Goal: Book appointment/travel/reservation

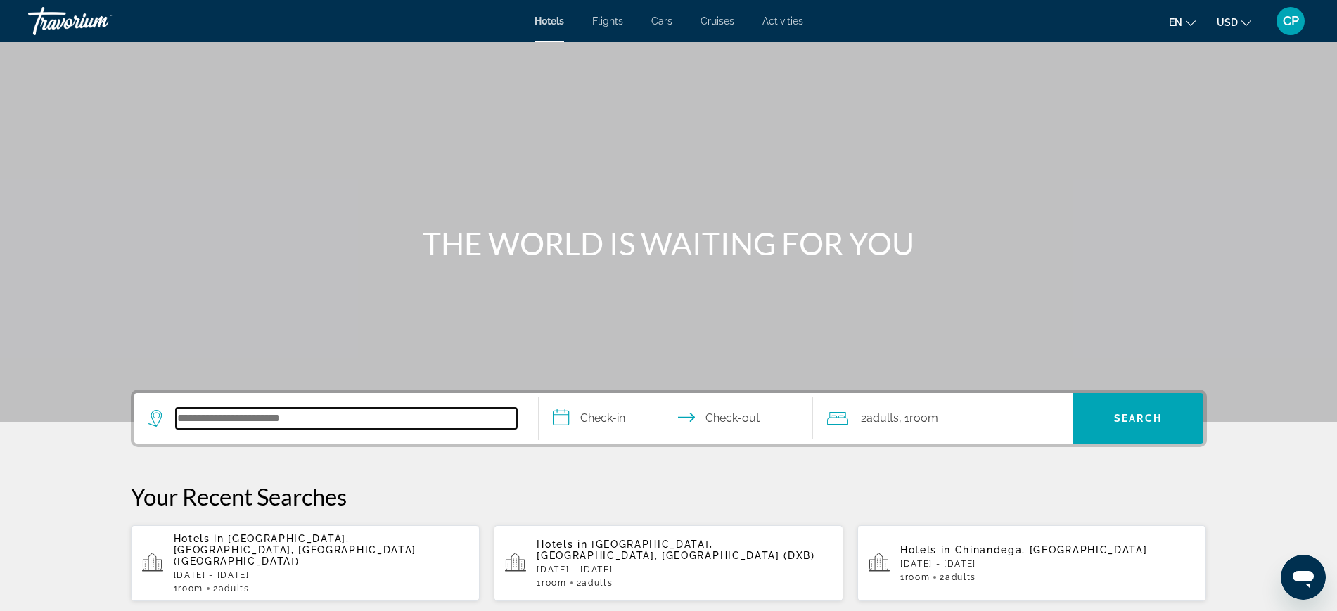
click at [274, 420] on input "Search hotel destination" at bounding box center [346, 418] width 341 height 21
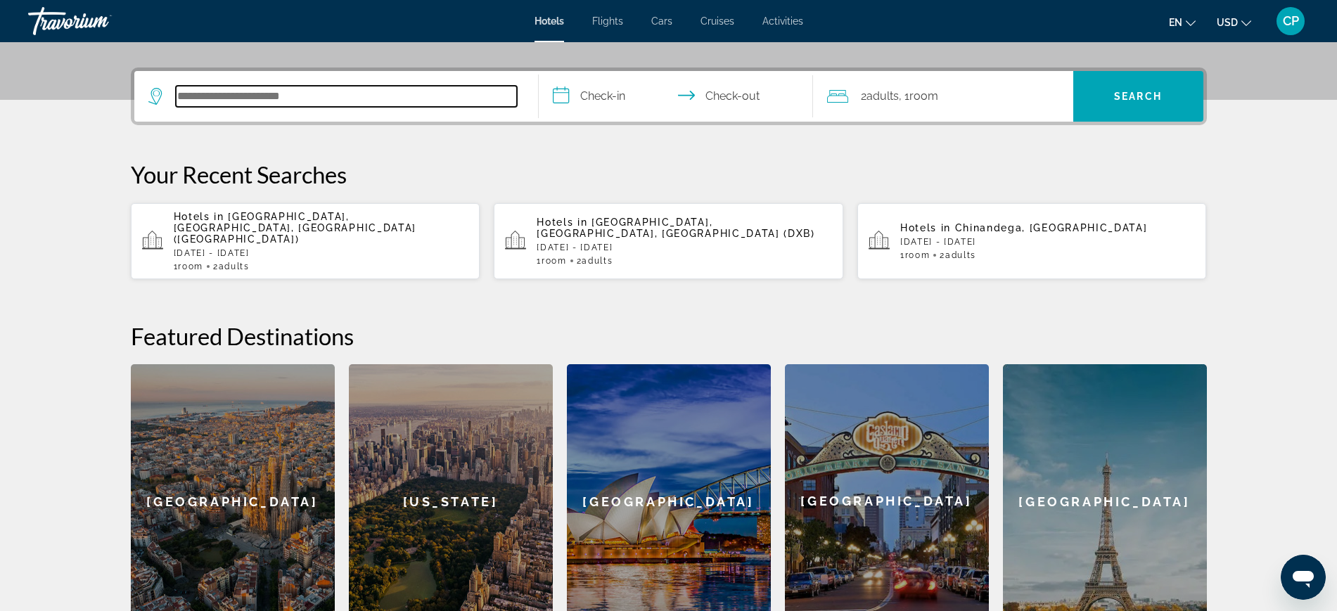
scroll to position [344, 0]
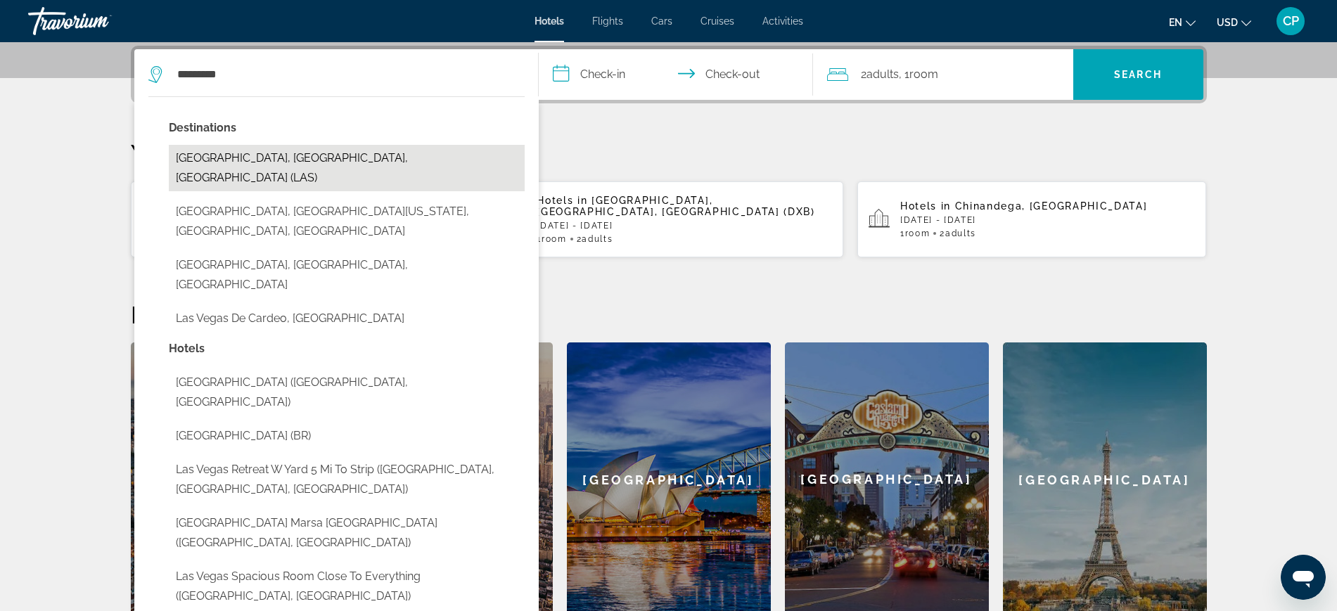
click at [328, 148] on button "[GEOGRAPHIC_DATA], [GEOGRAPHIC_DATA], [GEOGRAPHIC_DATA] (LAS)" at bounding box center [347, 168] width 356 height 46
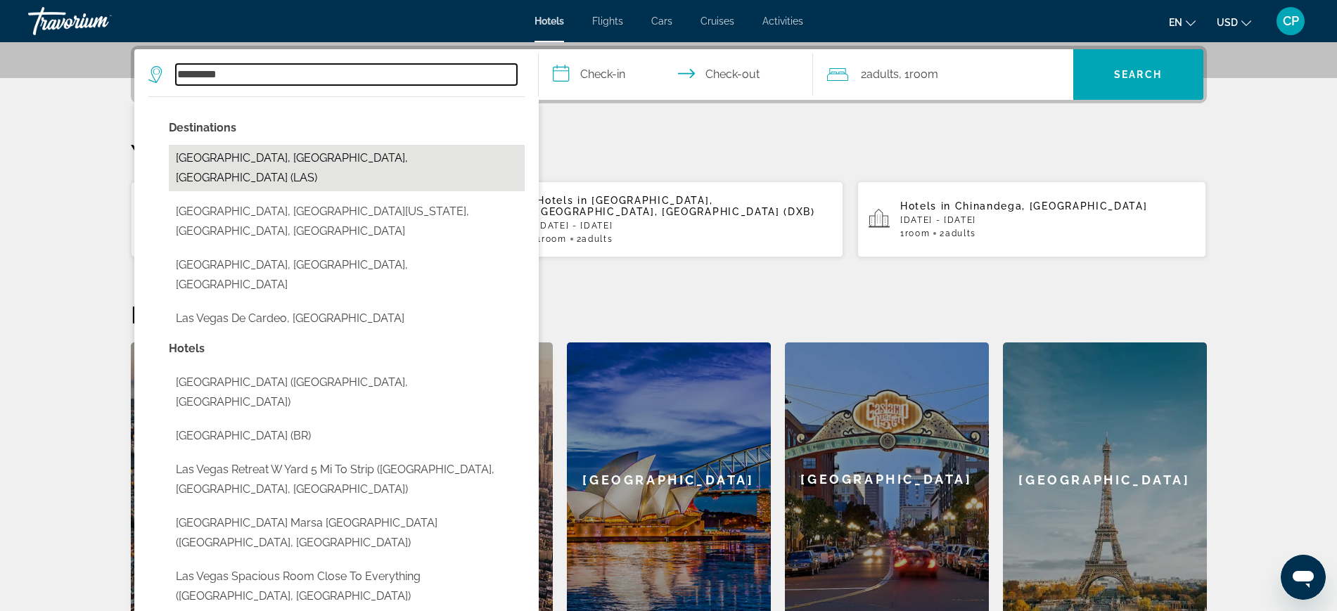
type input "**********"
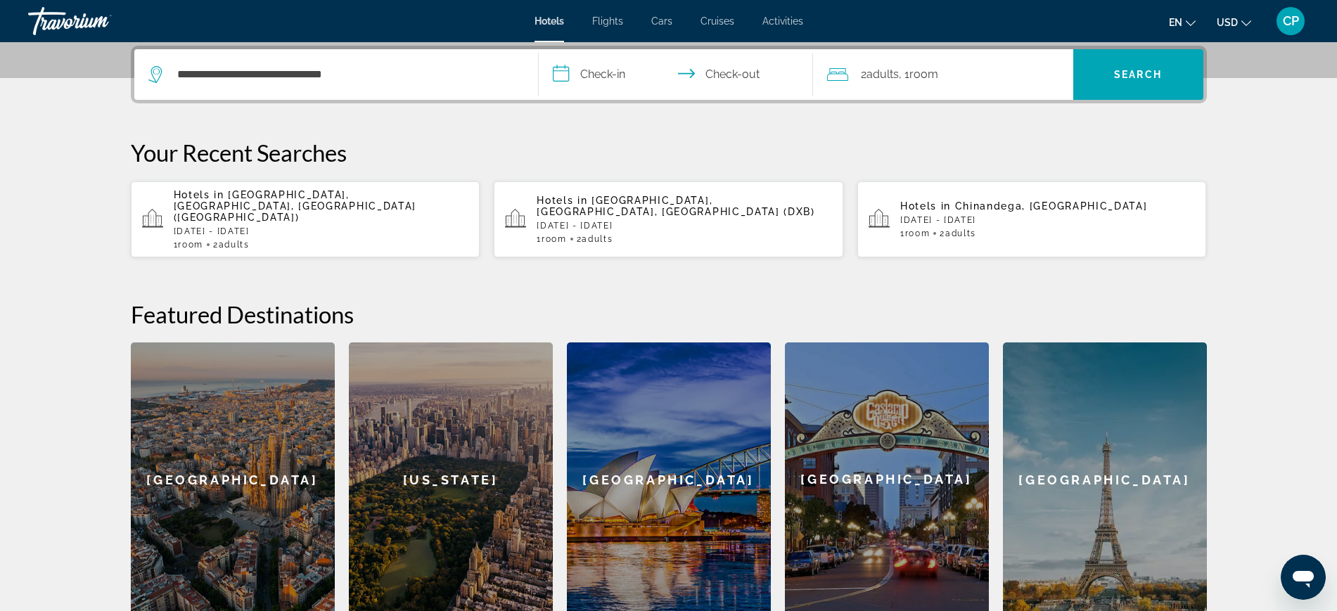
click at [608, 67] on input "**********" at bounding box center [679, 76] width 280 height 55
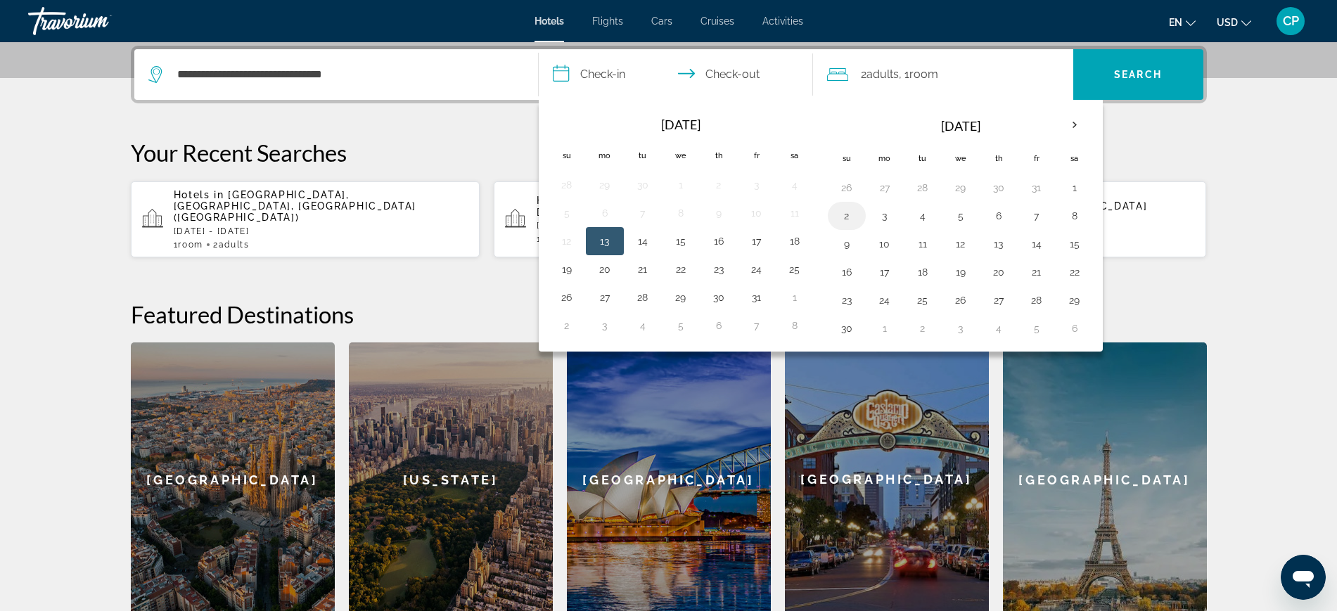
click at [845, 214] on button "2" at bounding box center [846, 216] width 23 height 20
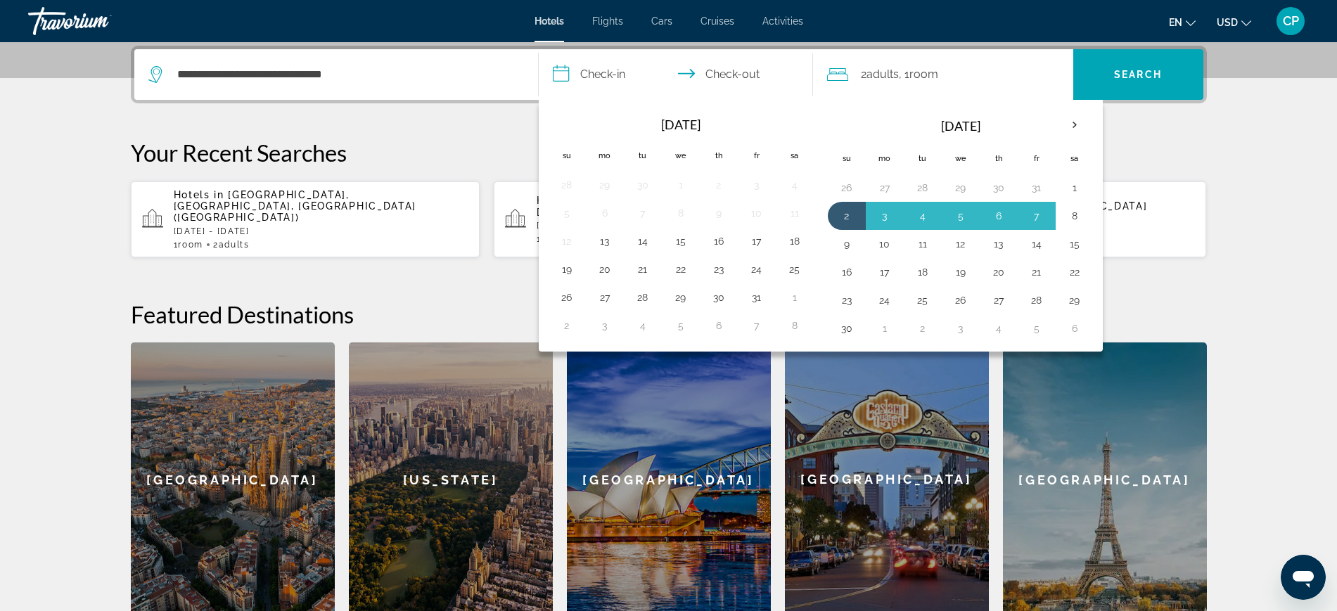
click at [1075, 209] on button "8" at bounding box center [1074, 216] width 23 height 20
type input "**********"
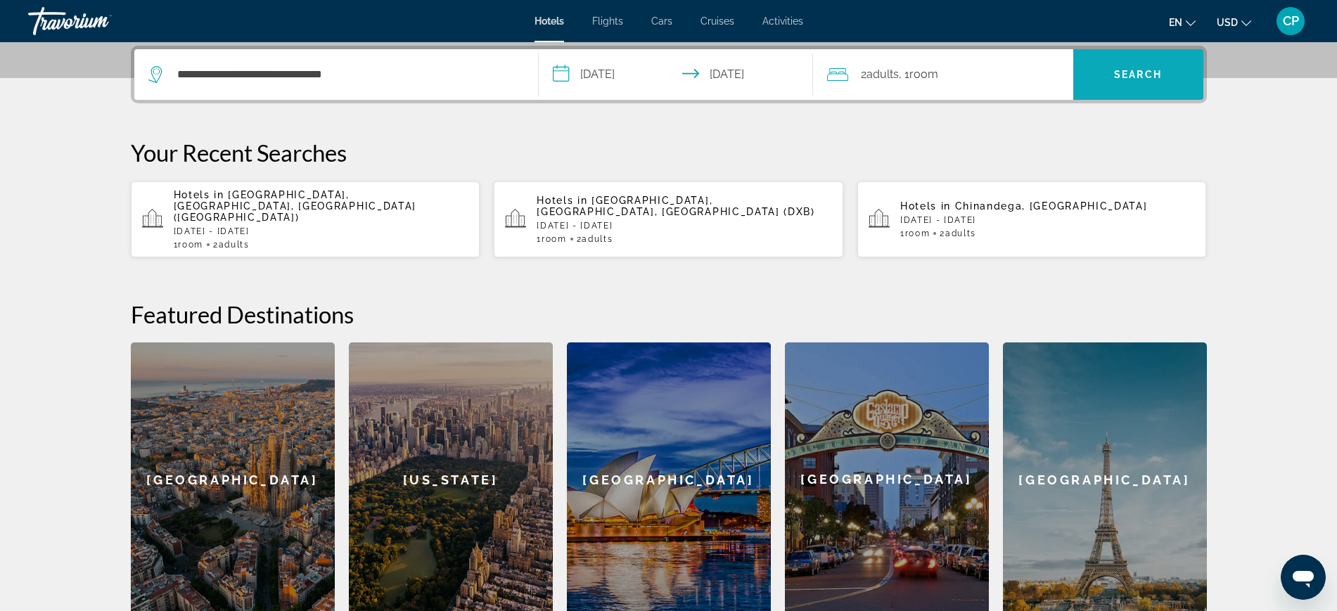
click at [1132, 65] on span "Search" at bounding box center [1138, 75] width 130 height 34
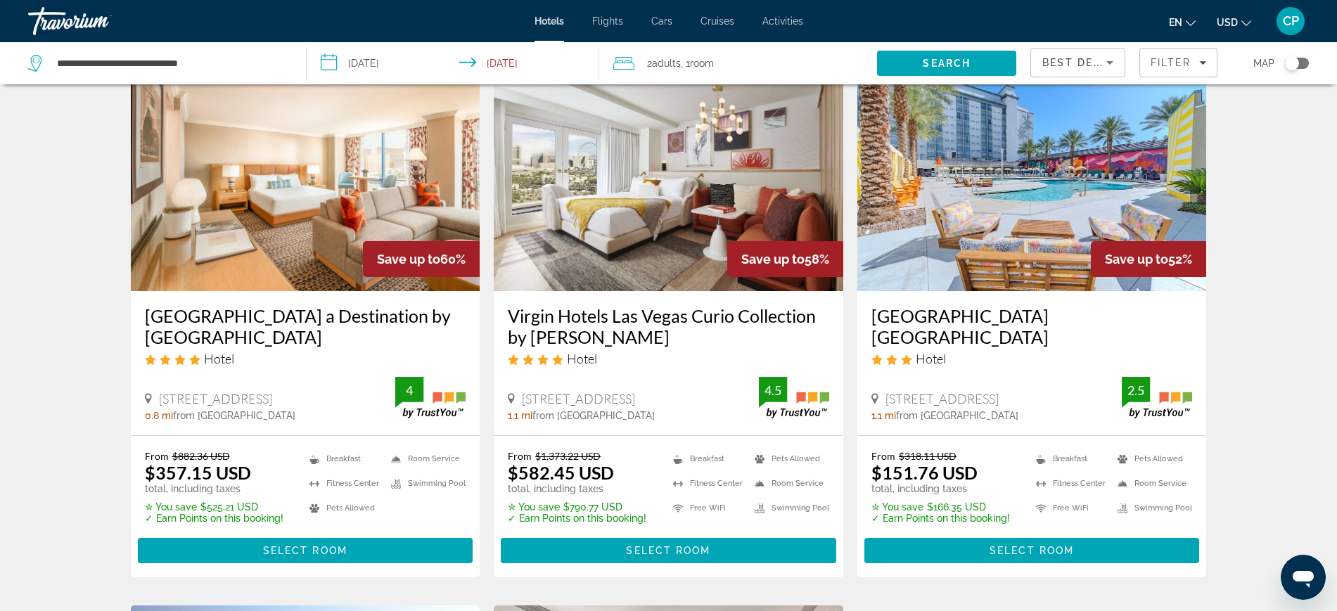
scroll to position [70, 0]
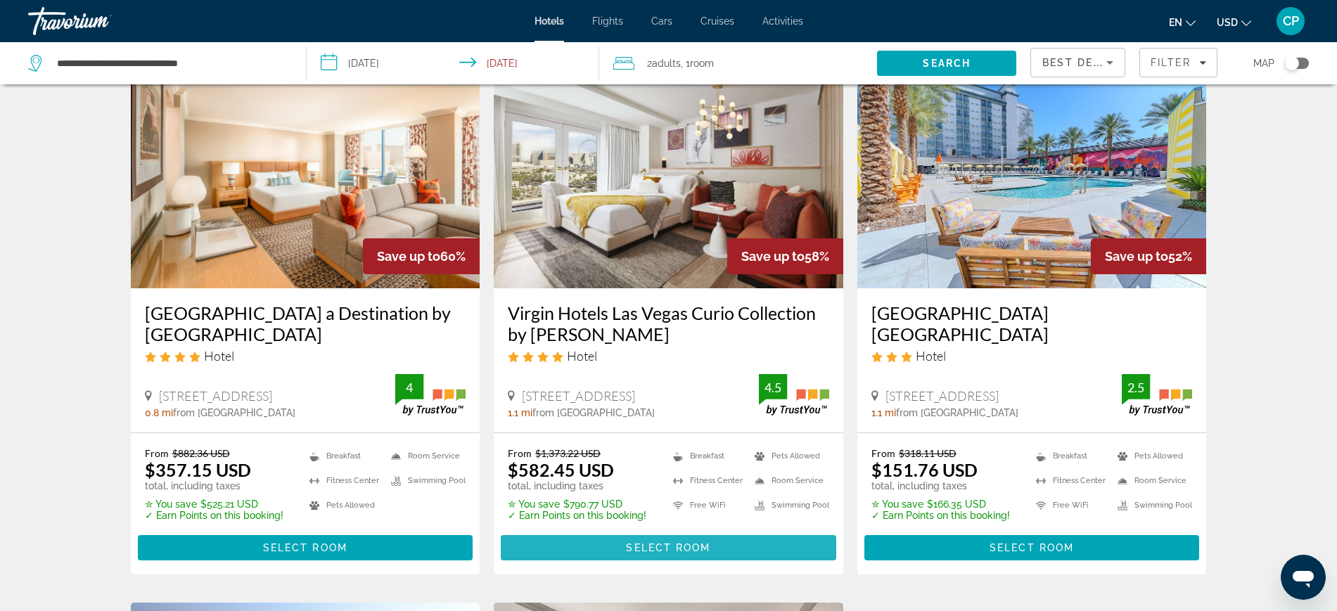
click at [664, 546] on span "Select Room" at bounding box center [668, 547] width 84 height 11
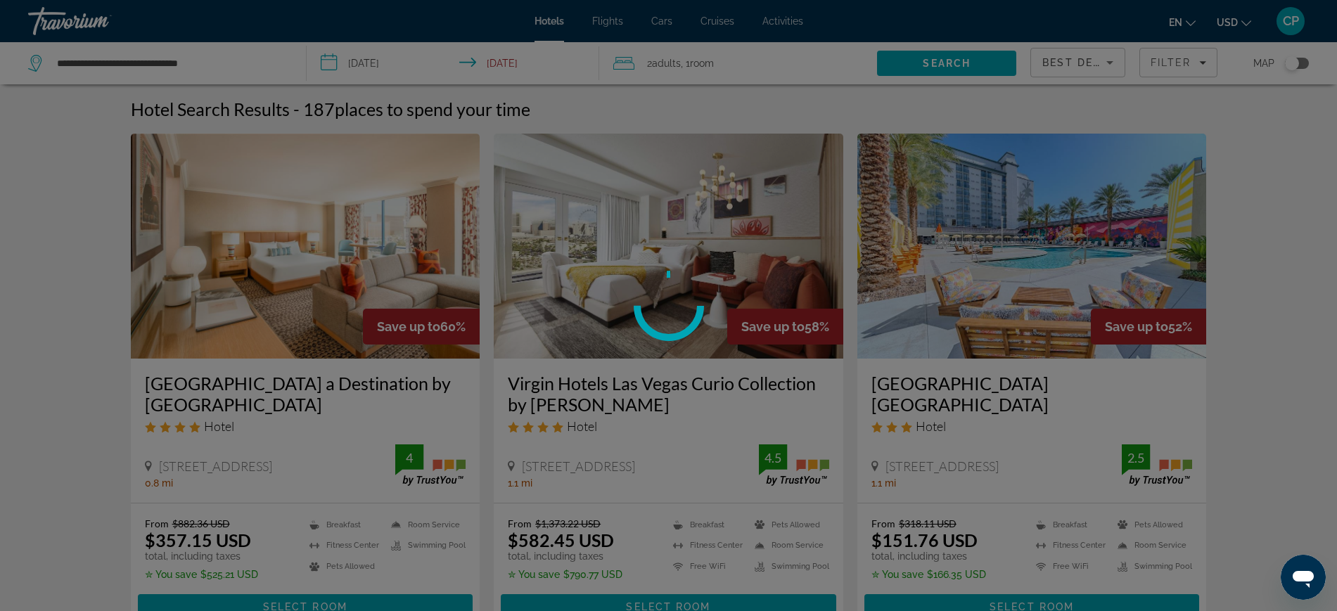
click at [526, 55] on div at bounding box center [668, 305] width 1337 height 611
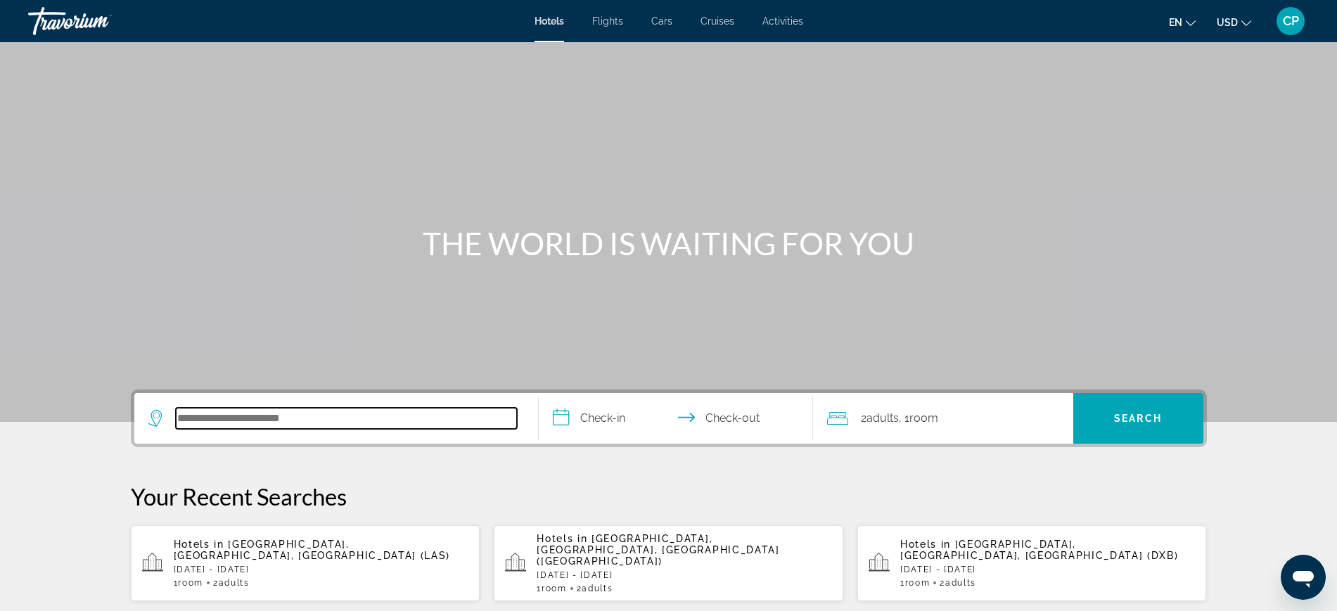
click at [304, 418] on input "Search hotel destination" at bounding box center [346, 418] width 341 height 21
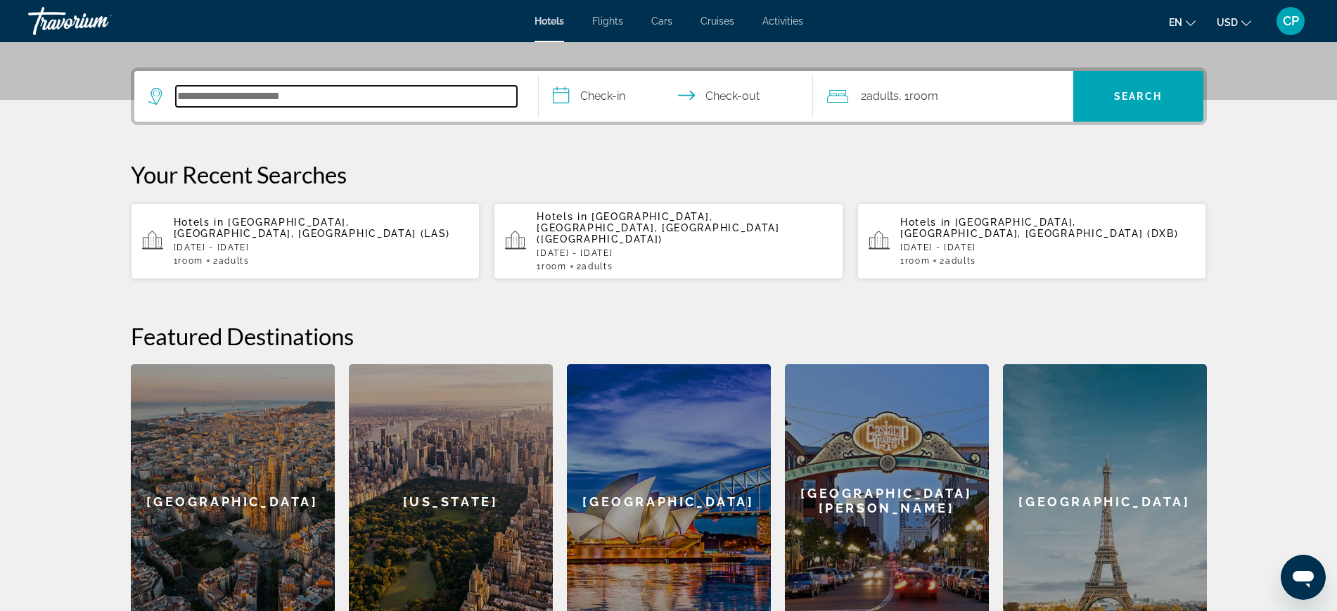
scroll to position [344, 0]
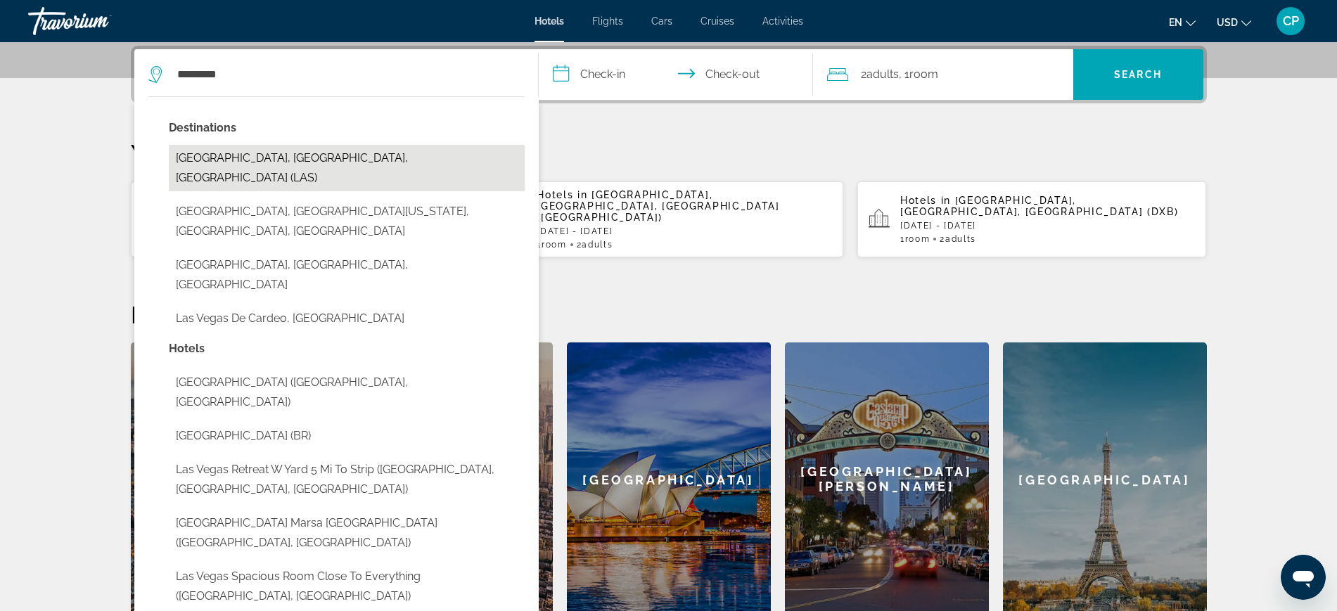
click at [327, 148] on button "[GEOGRAPHIC_DATA], [GEOGRAPHIC_DATA], [GEOGRAPHIC_DATA] (LAS)" at bounding box center [347, 168] width 356 height 46
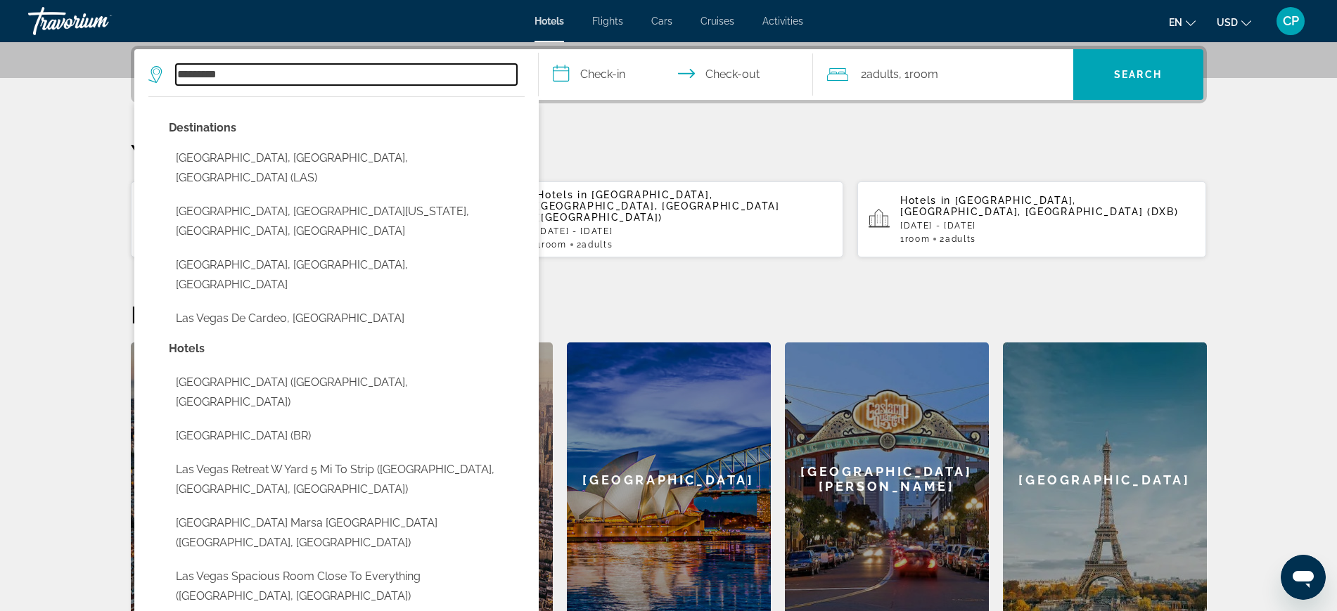
type input "**********"
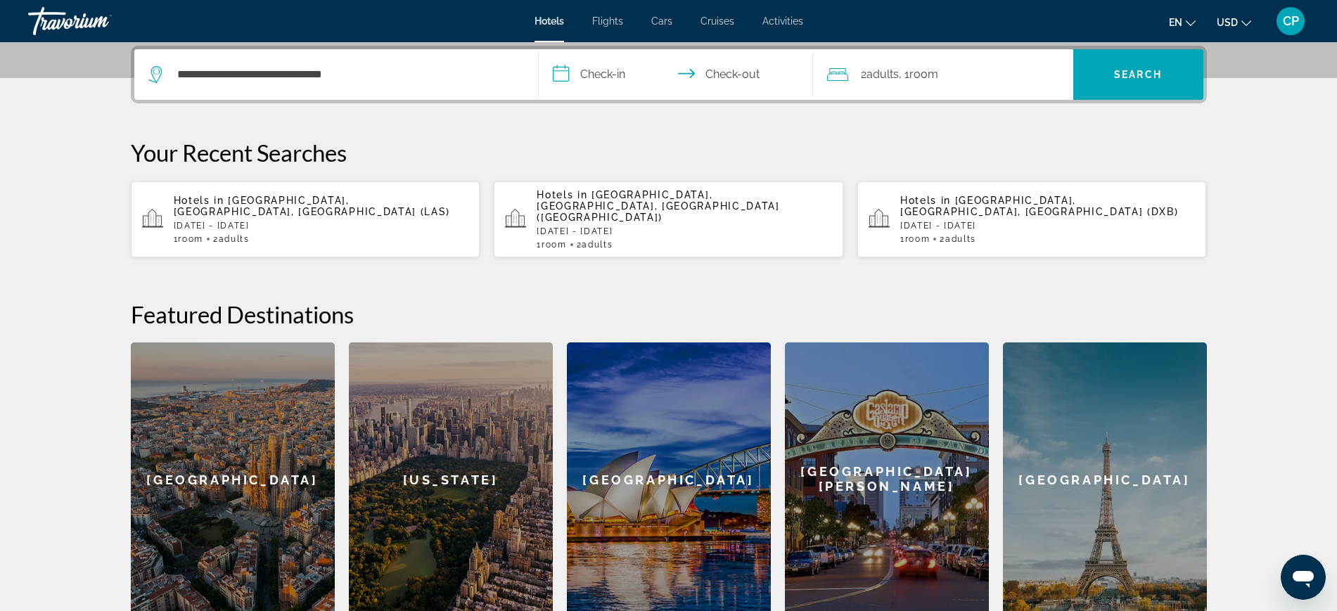
click at [615, 68] on input "**********" at bounding box center [679, 76] width 280 height 55
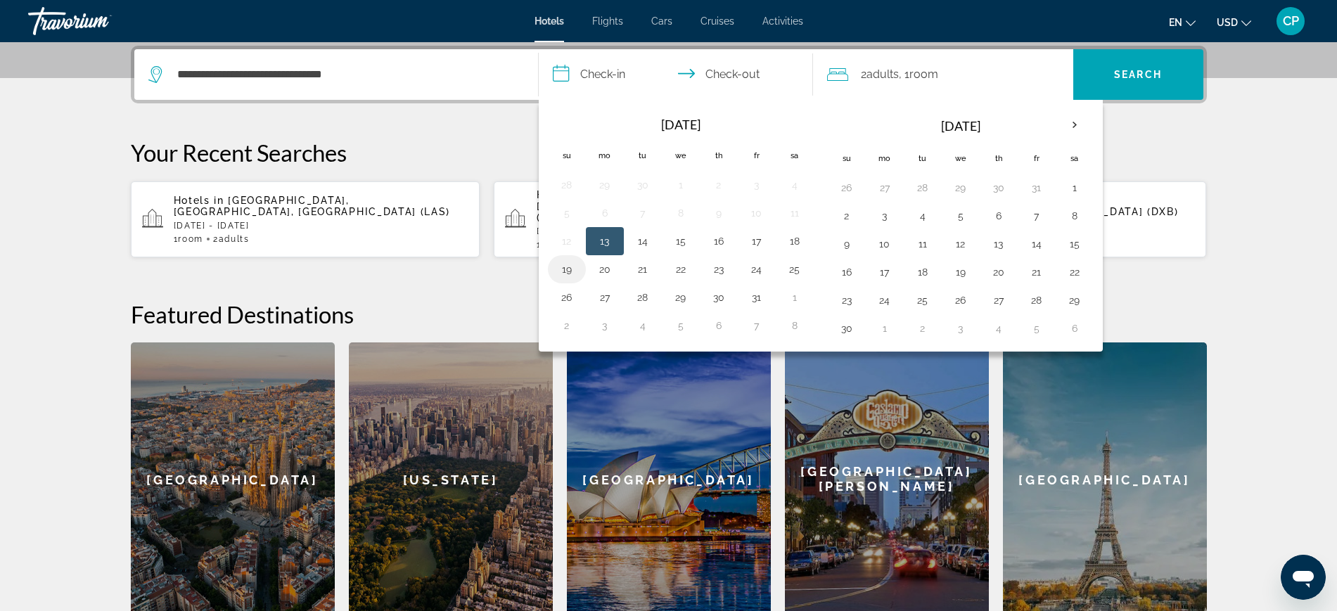
click at [567, 270] on button "19" at bounding box center [567, 269] width 23 height 20
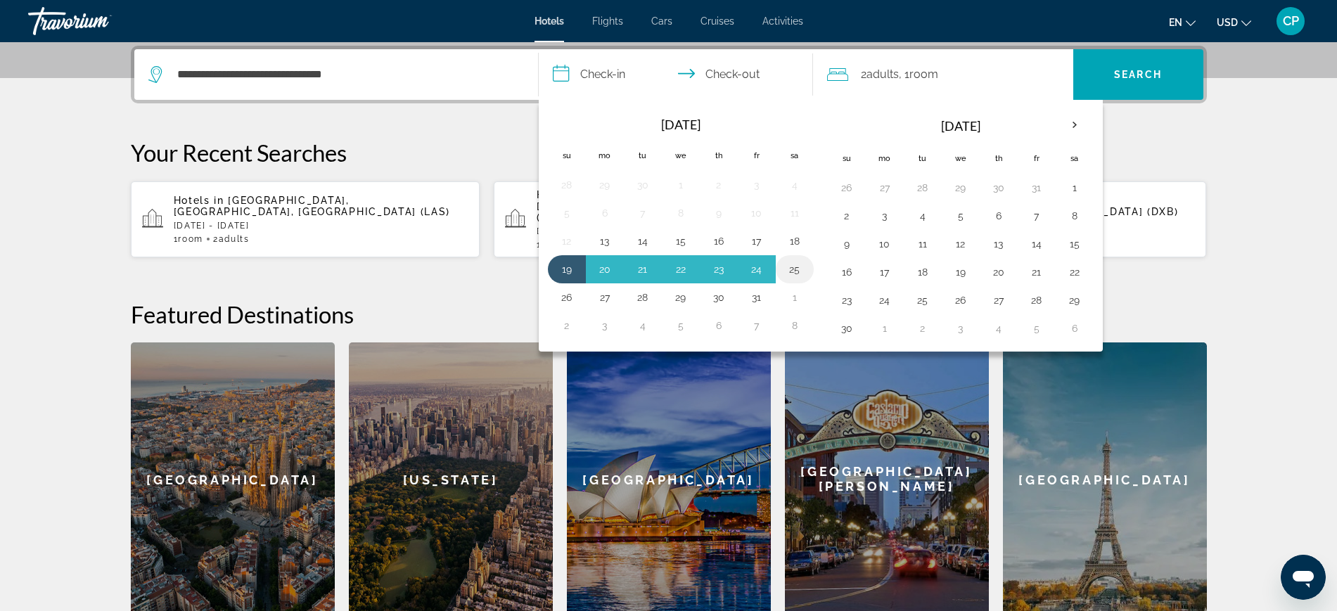
click at [790, 265] on button "25" at bounding box center [794, 269] width 23 height 20
type input "**********"
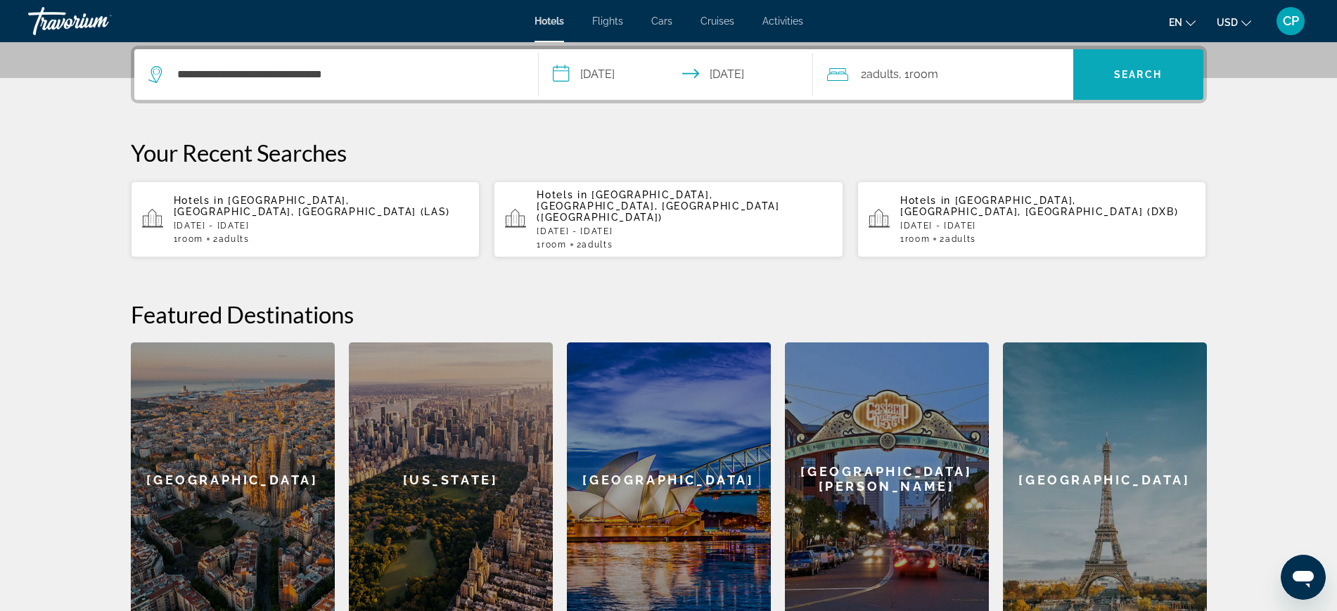
click at [1146, 72] on span "Search" at bounding box center [1138, 74] width 48 height 11
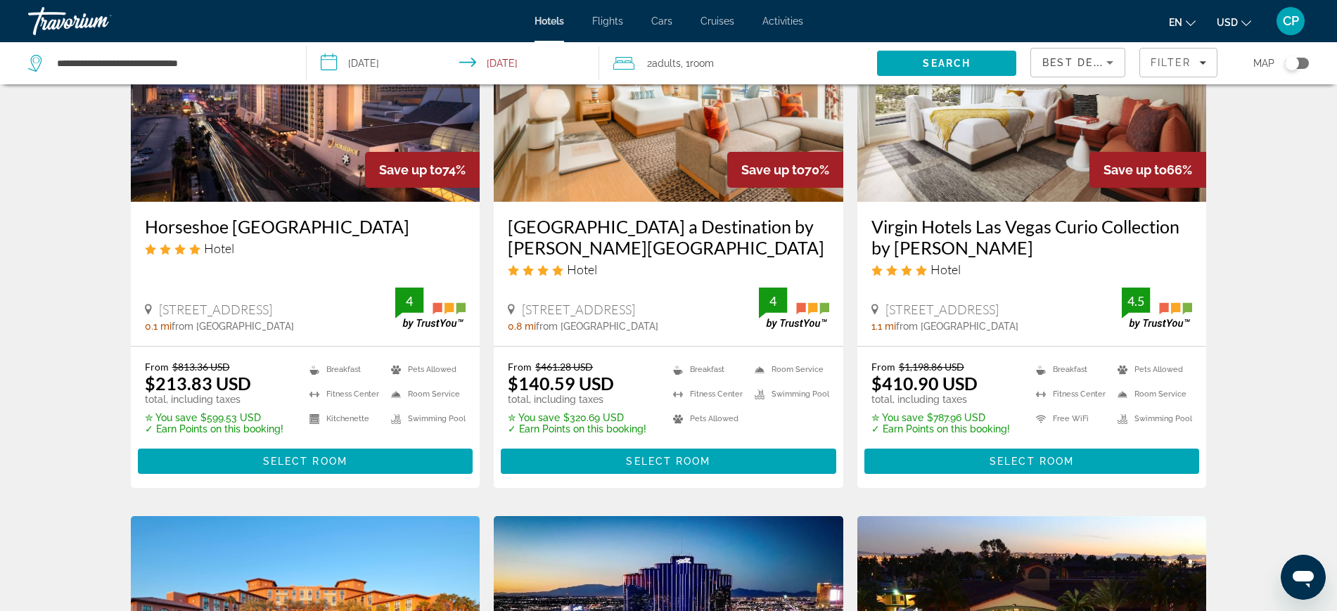
scroll to position [209, 0]
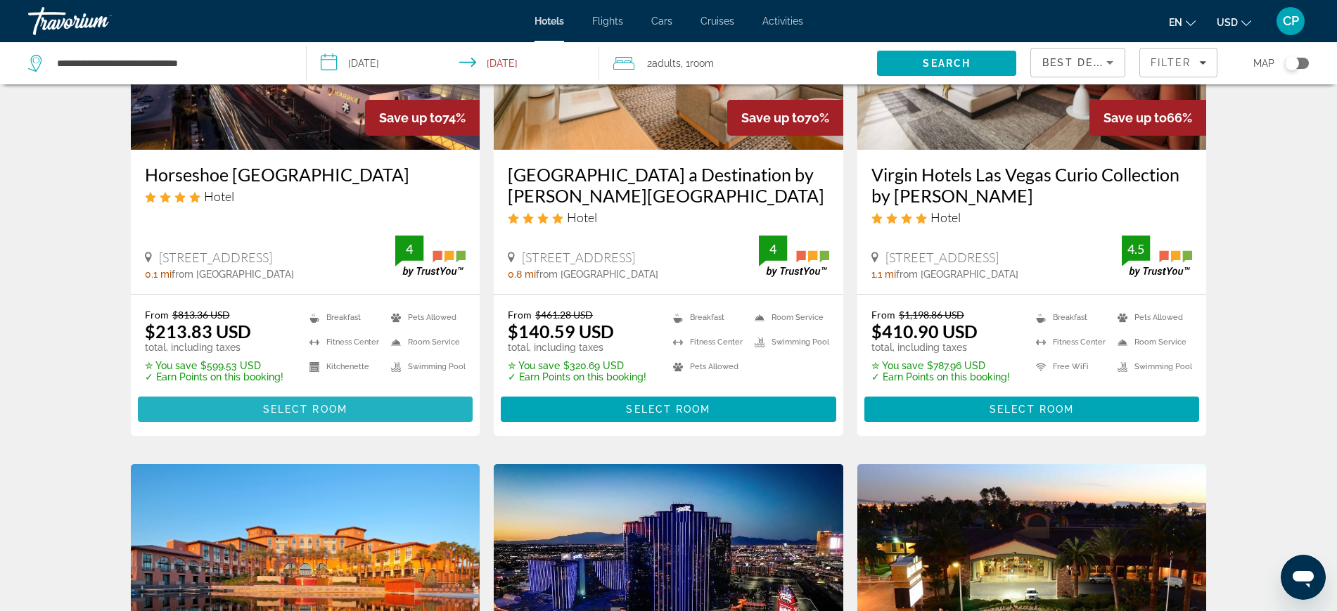
click at [312, 399] on span "Main content" at bounding box center [305, 409] width 335 height 34
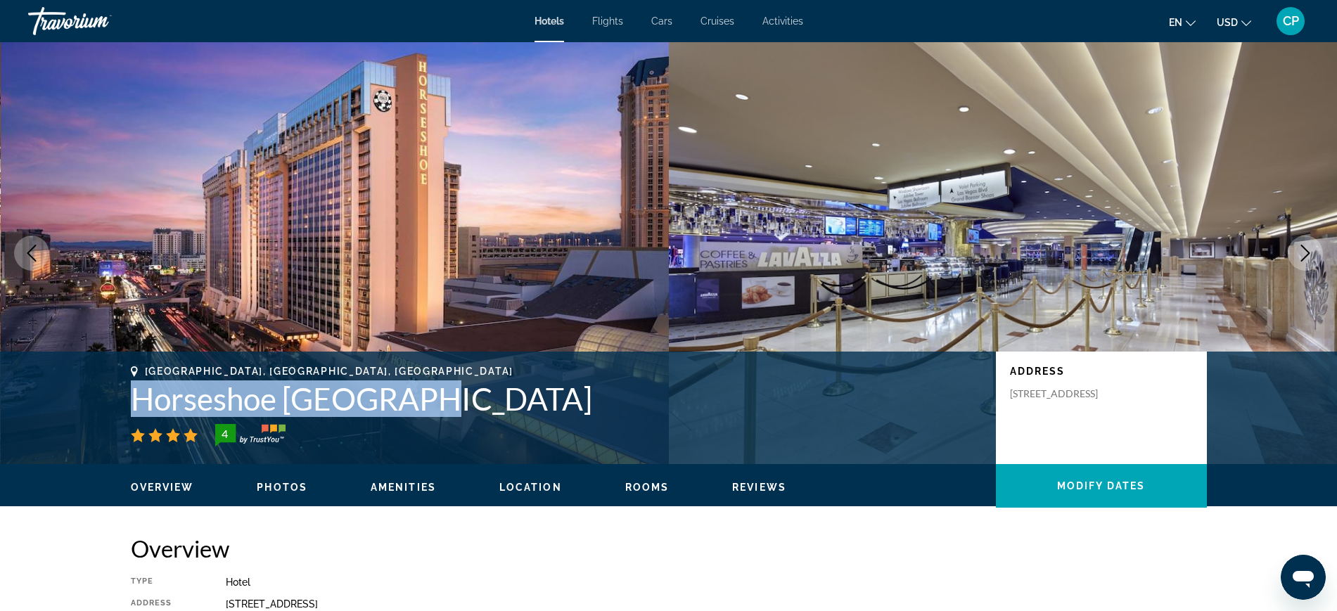
drag, startPoint x: 416, startPoint y: 397, endPoint x: 138, endPoint y: 385, distance: 278.7
click at [138, 385] on h1 "Horseshoe [GEOGRAPHIC_DATA]" at bounding box center [556, 398] width 851 height 37
copy h1 "Horseshoe [GEOGRAPHIC_DATA]"
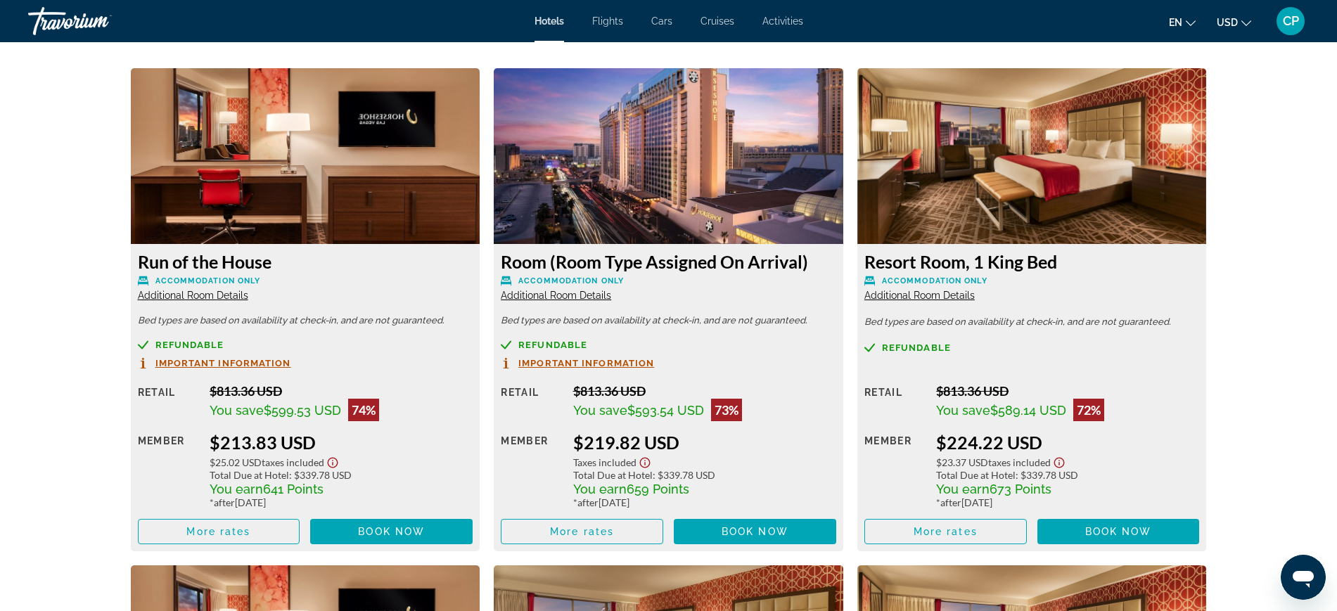
scroll to position [1961, 0]
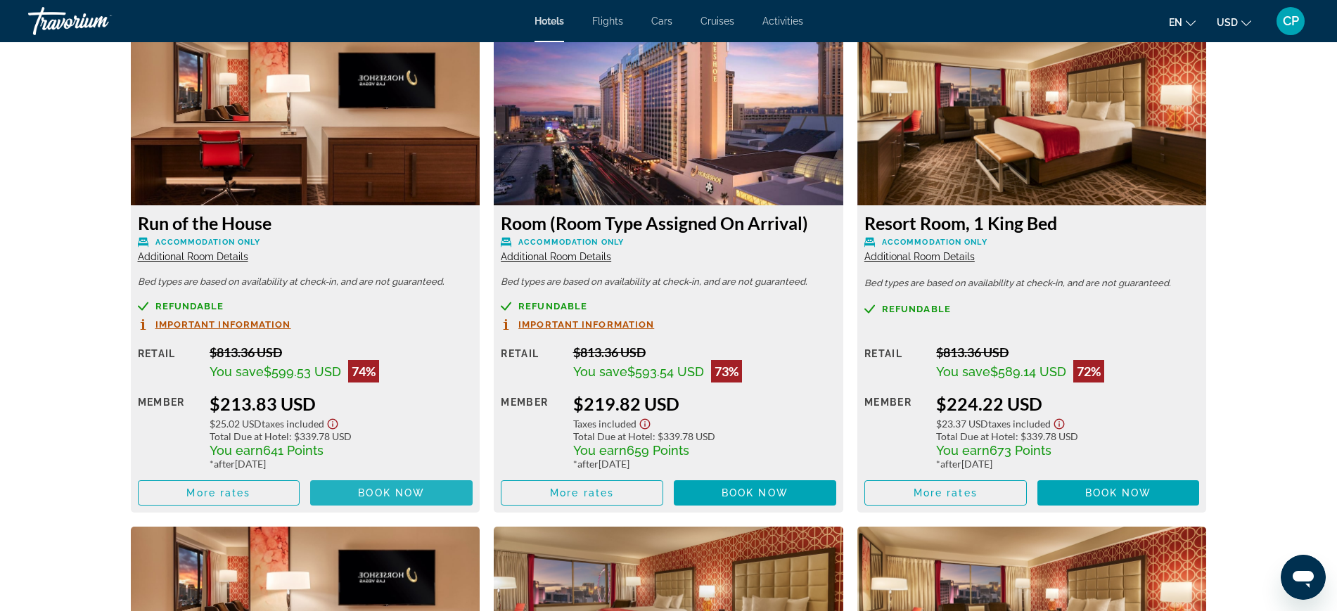
click at [415, 489] on span "Book now" at bounding box center [391, 492] width 67 height 11
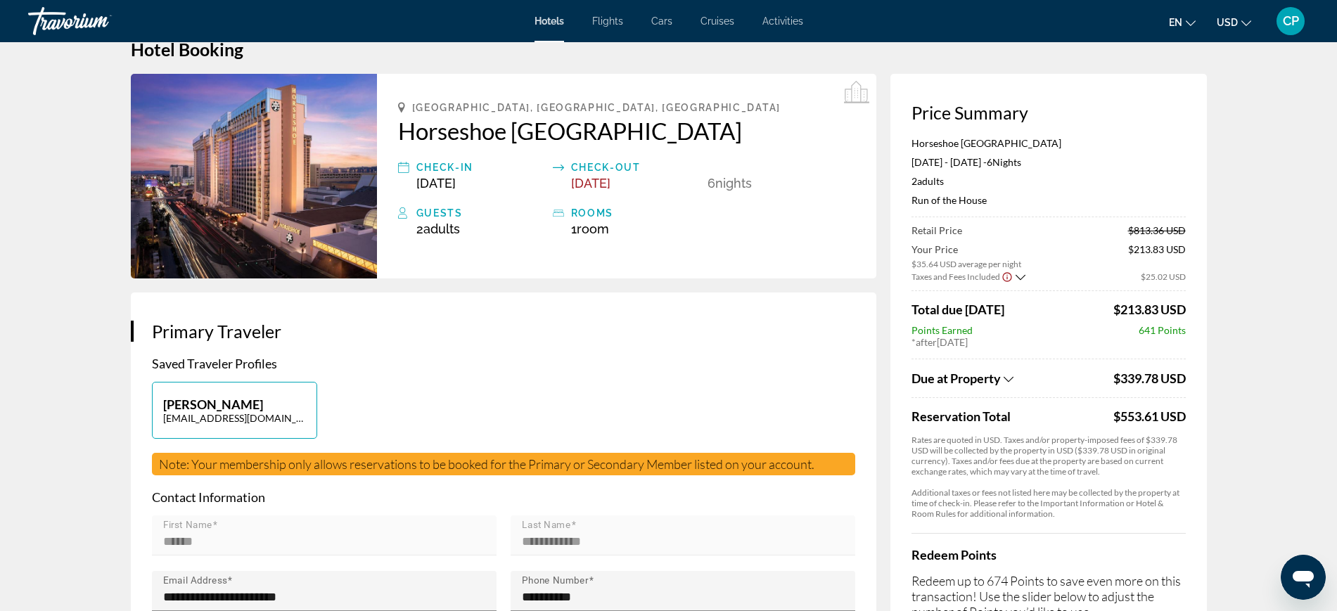
scroll to position [26, 0]
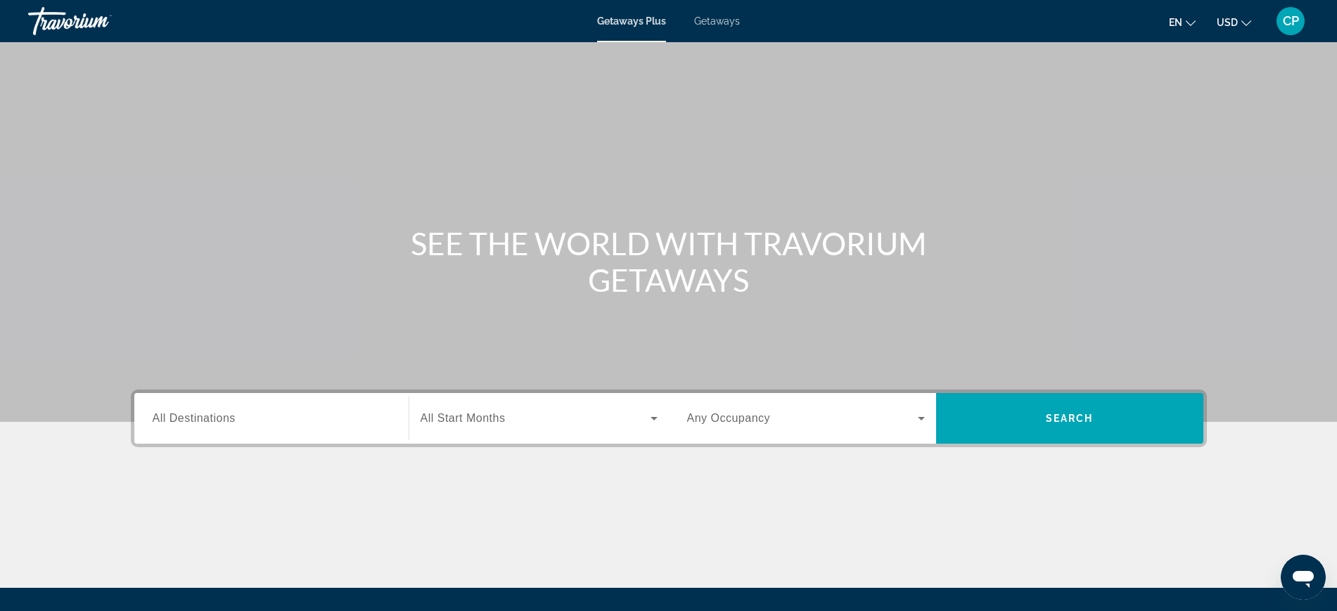
click at [206, 414] on span "All Destinations" at bounding box center [194, 418] width 83 height 12
click at [206, 414] on input "Destination All Destinations" at bounding box center [272, 419] width 238 height 17
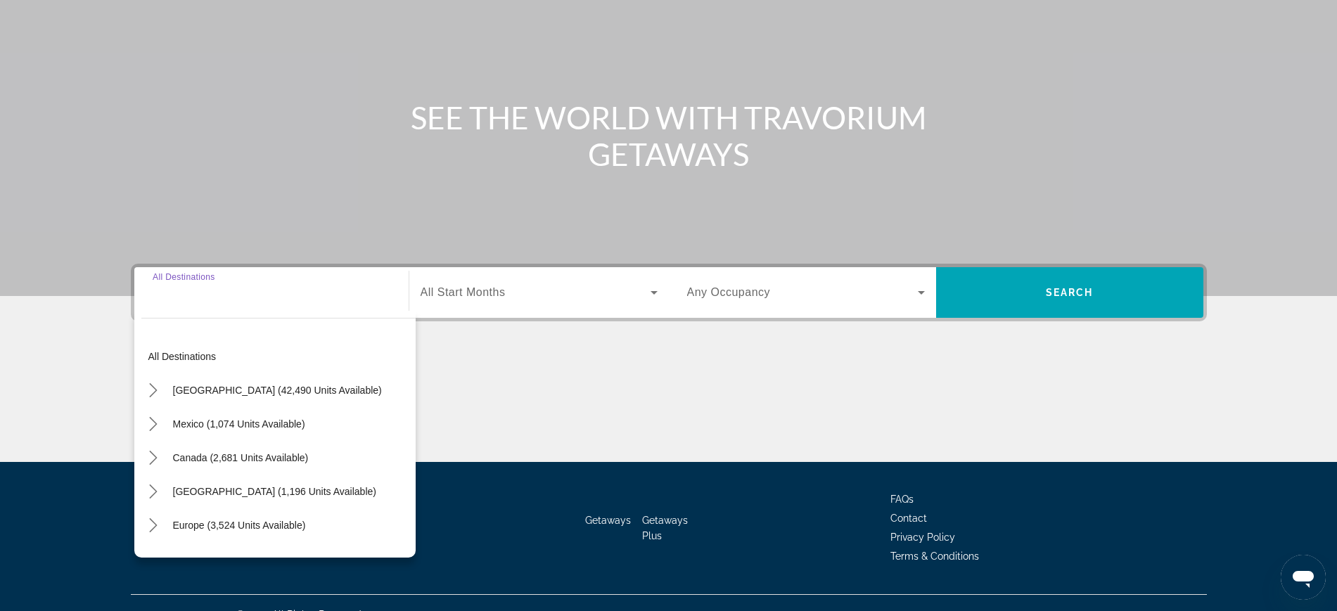
scroll to position [149, 0]
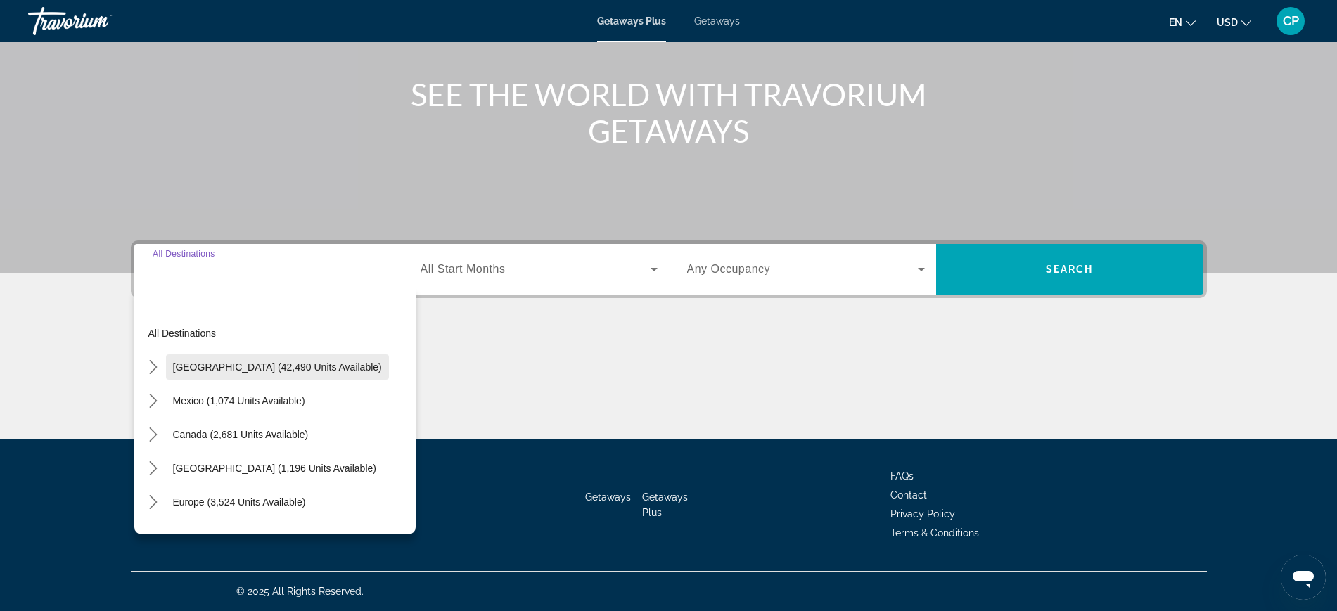
click at [234, 360] on span "Select destination: United States (42,490 units available)" at bounding box center [277, 367] width 223 height 34
type input "**********"
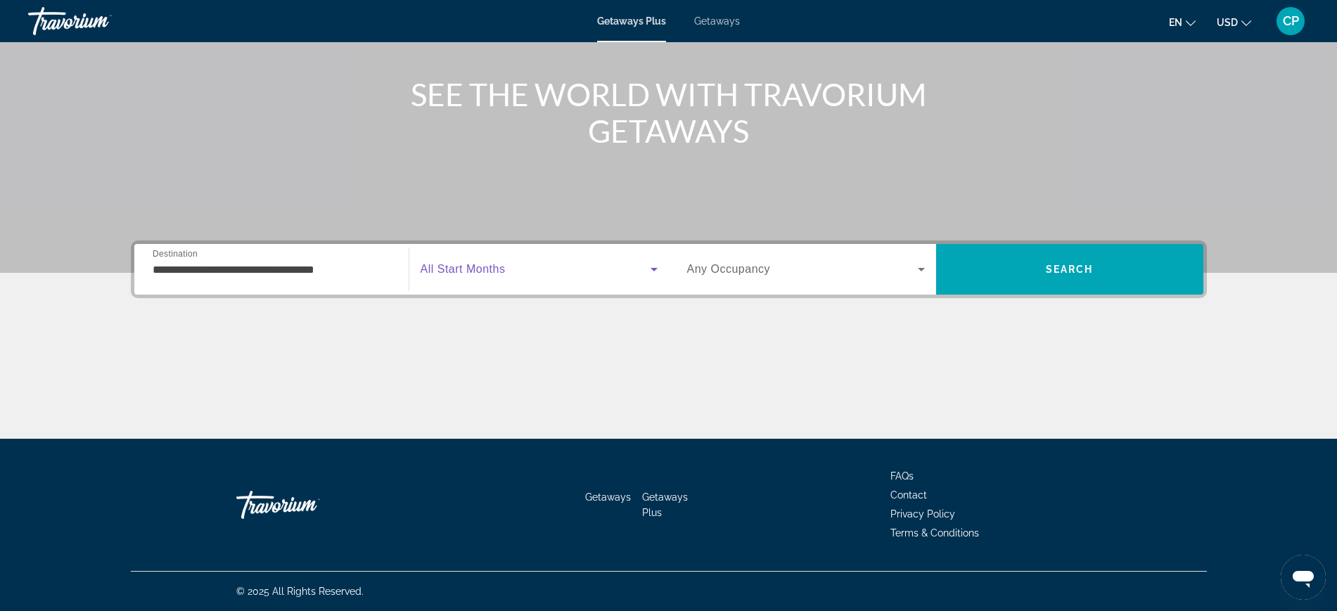
click at [650, 261] on icon "Search widget" at bounding box center [654, 269] width 17 height 17
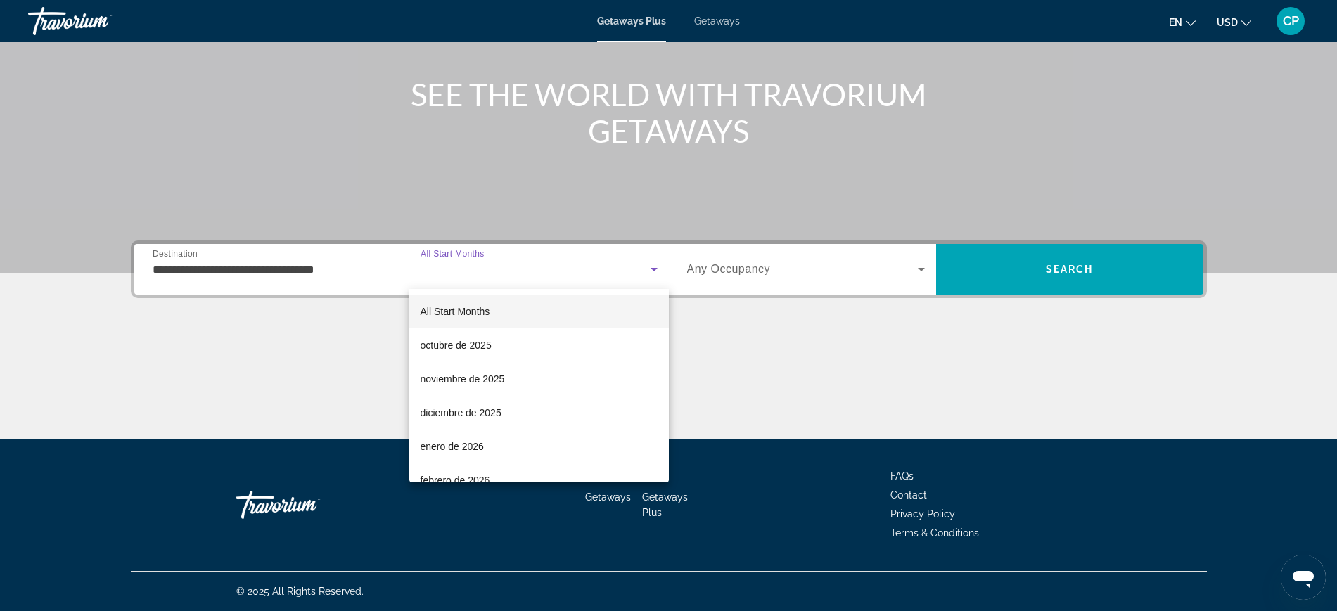
click at [920, 269] on div at bounding box center [668, 305] width 1337 height 611
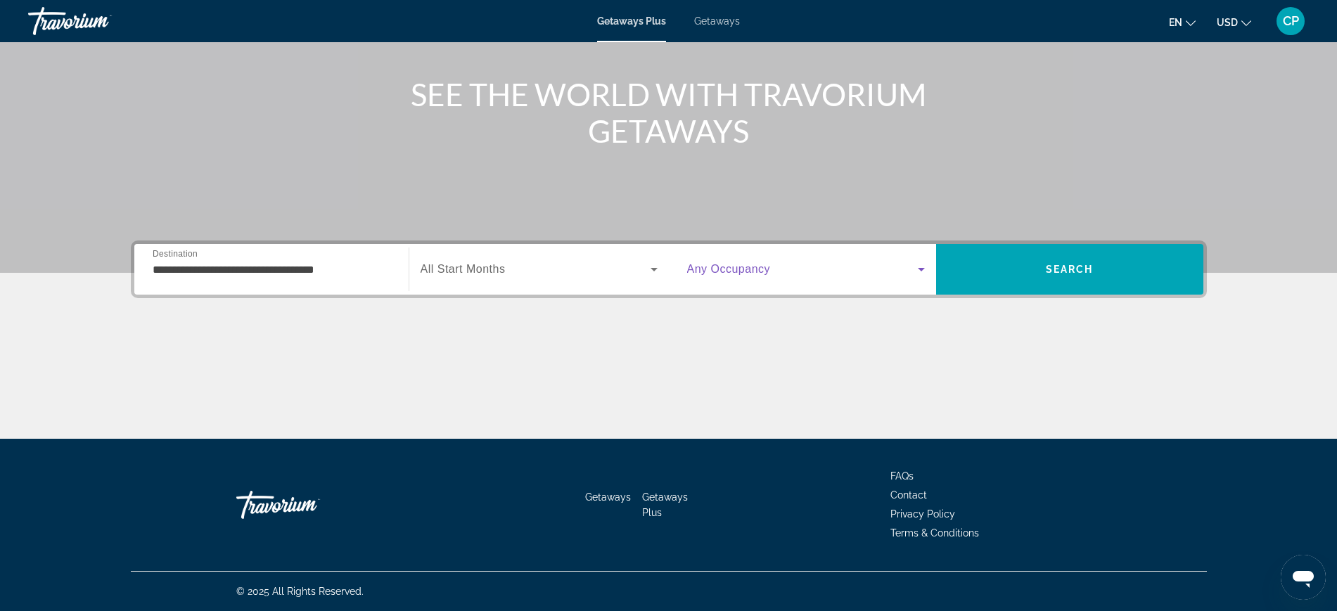
click at [920, 269] on icon "Search widget" at bounding box center [921, 270] width 7 height 4
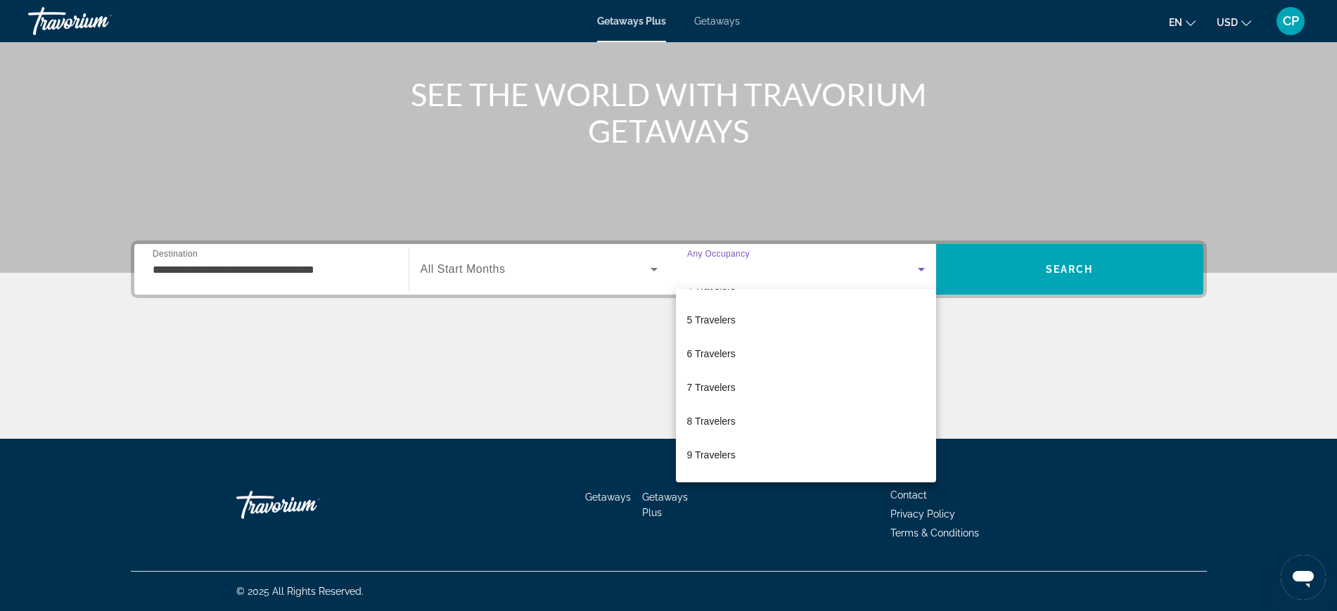
scroll to position [155, 0]
click at [726, 461] on span "10 Travelers" at bounding box center [714, 459] width 54 height 17
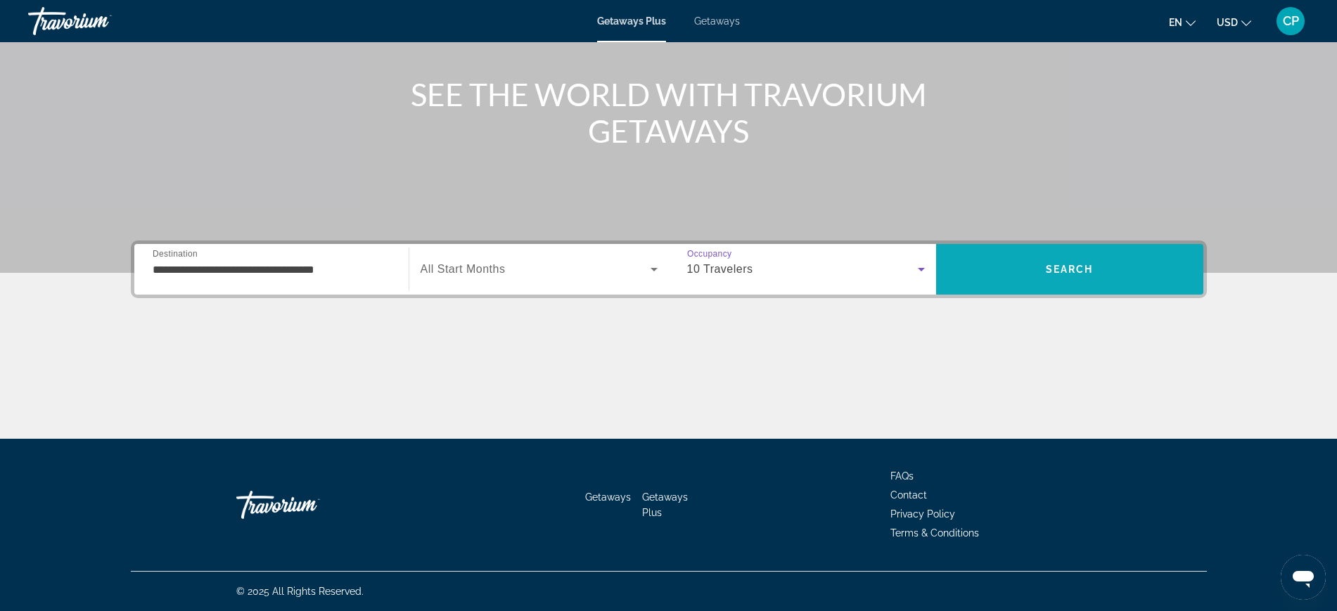
click at [1082, 271] on span "Search" at bounding box center [1070, 269] width 48 height 11
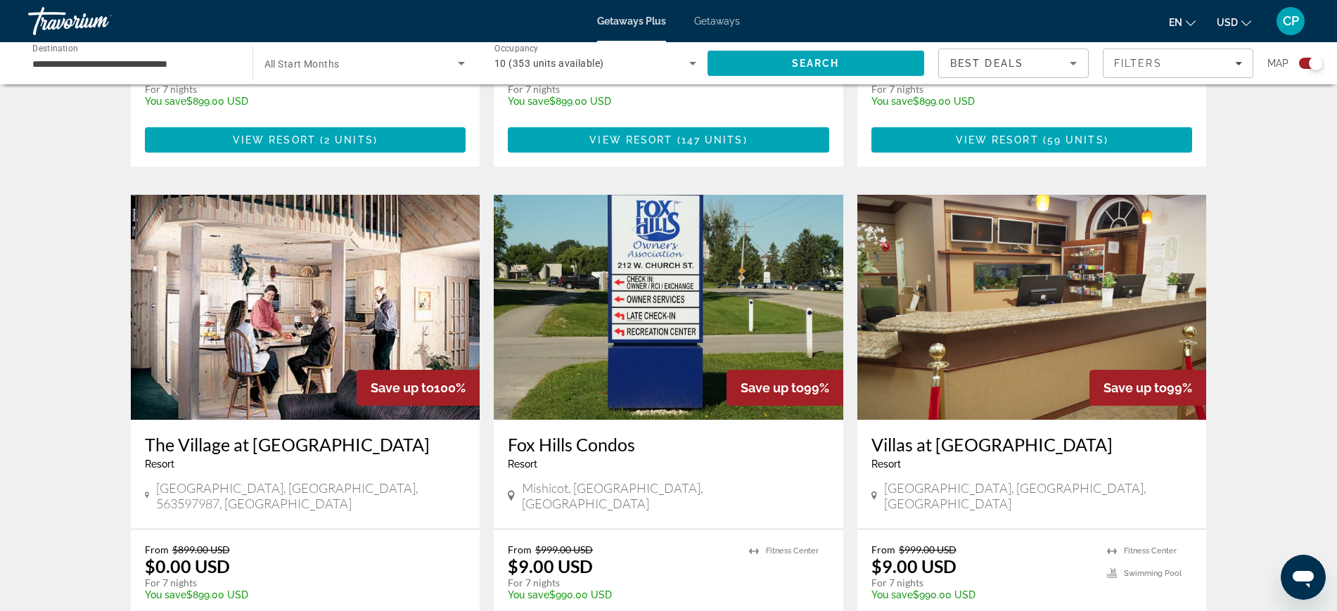
scroll to position [1406, 0]
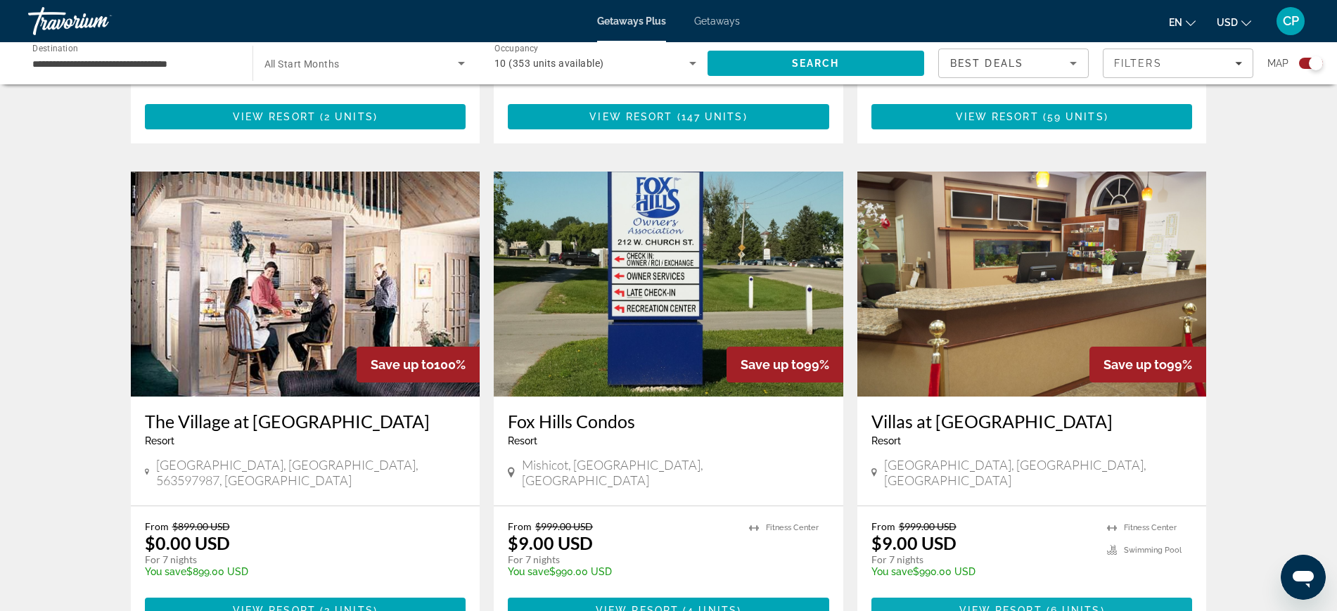
click at [1003, 605] on span "View Resort" at bounding box center [1000, 610] width 83 height 11
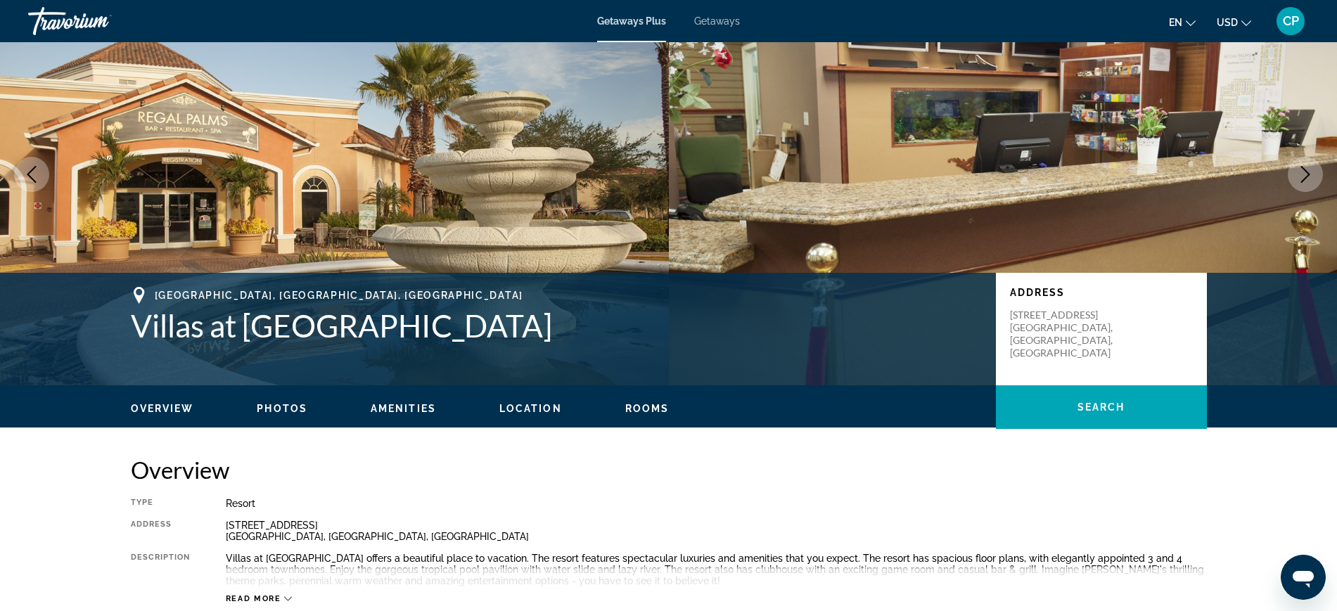
scroll to position [52, 0]
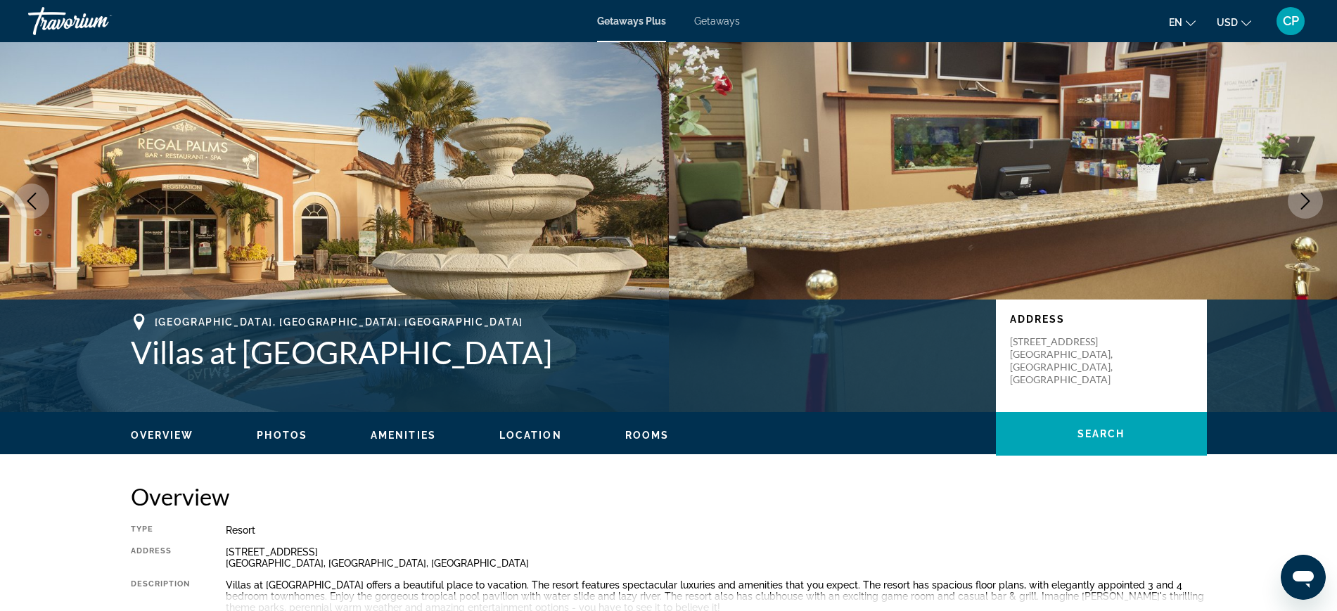
click at [727, 18] on span "Getaways" at bounding box center [717, 20] width 46 height 11
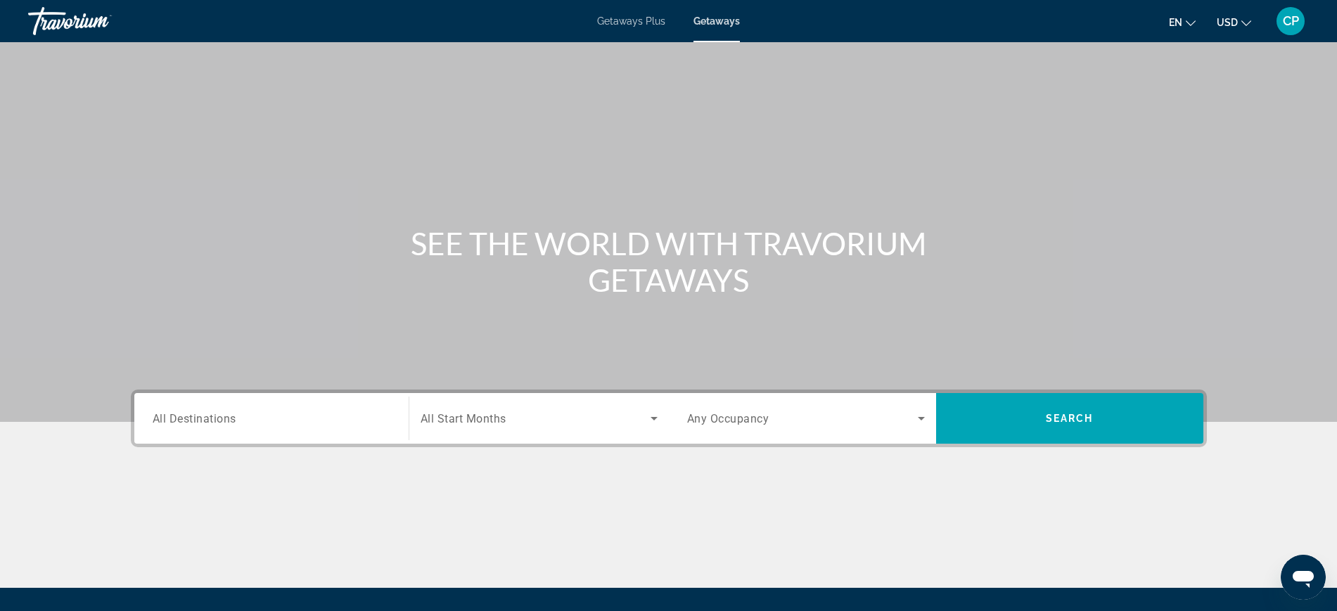
click at [192, 416] on span "All Destinations" at bounding box center [195, 417] width 84 height 13
click at [192, 416] on input "Destination All Destinations" at bounding box center [272, 419] width 238 height 17
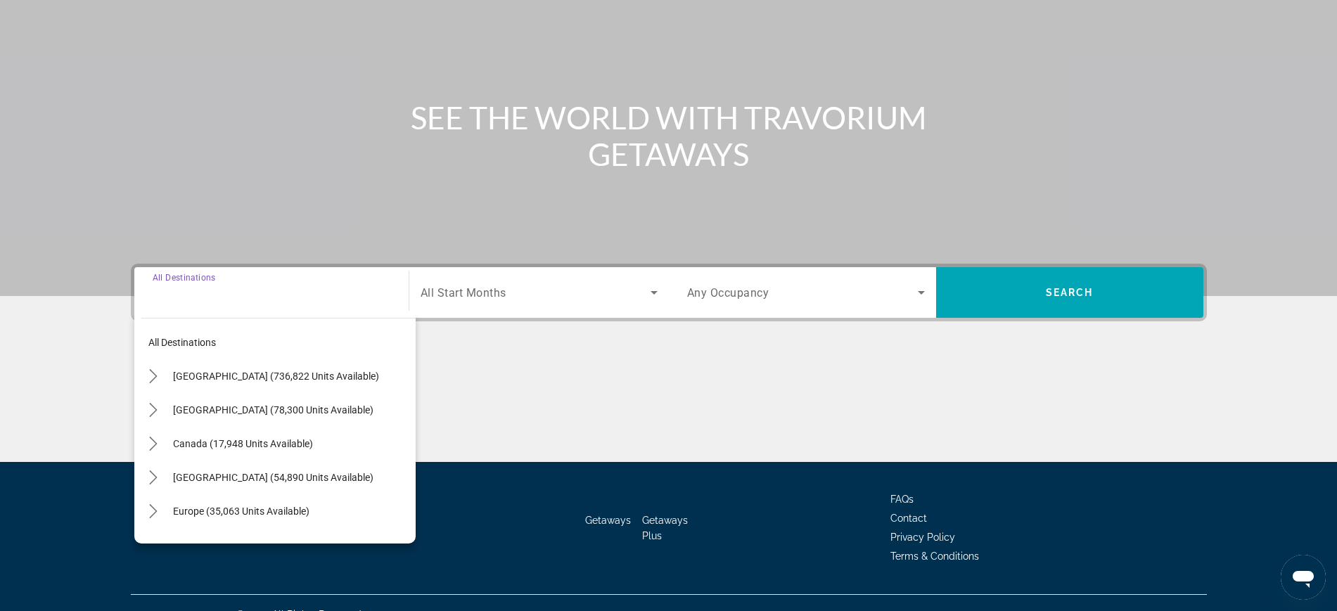
scroll to position [149, 0]
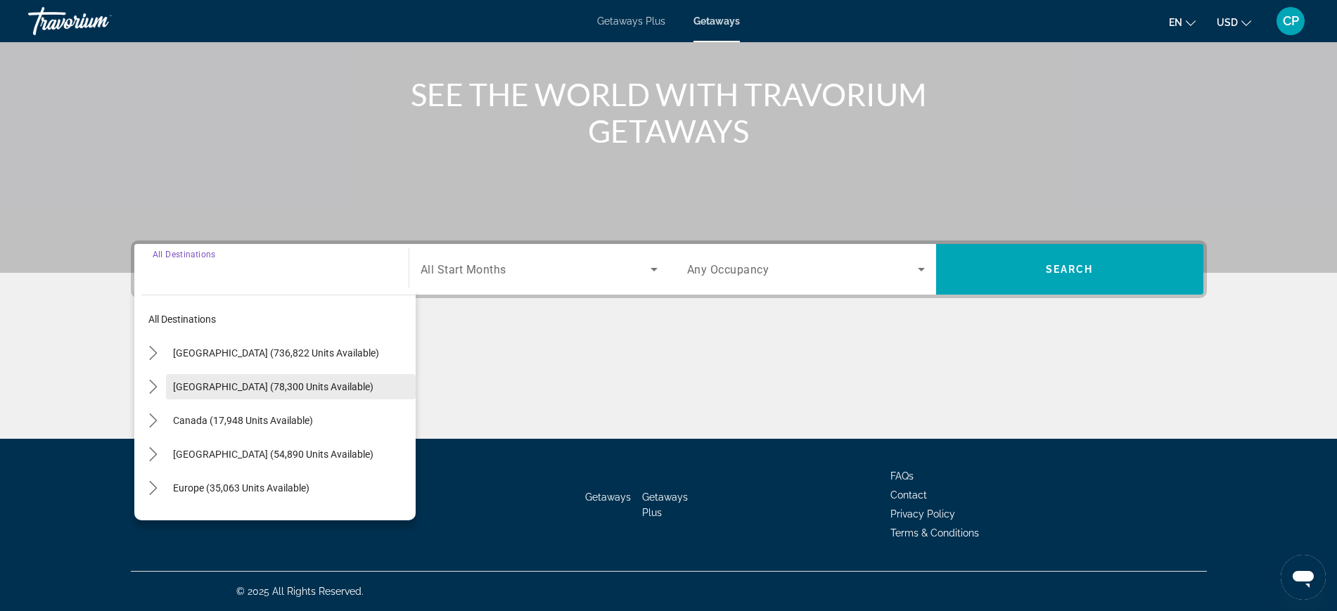
click at [271, 387] on span "Mexico (78,300 units available)" at bounding box center [273, 386] width 200 height 11
type input "**********"
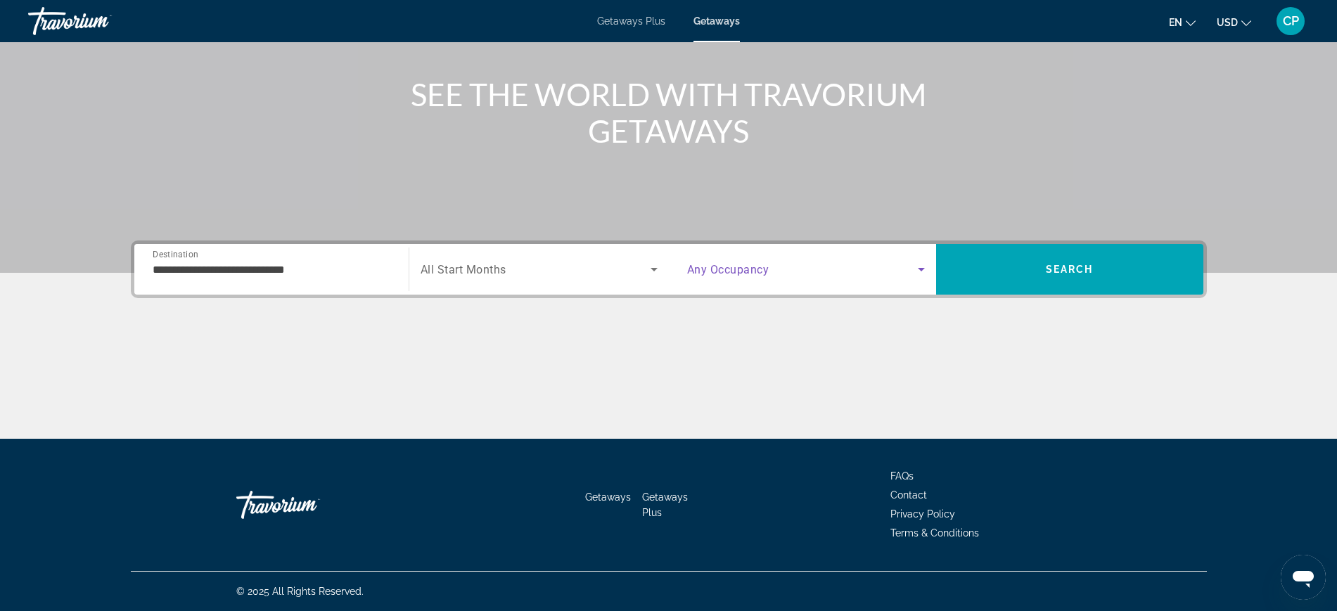
click at [907, 277] on span "Search widget" at bounding box center [802, 269] width 231 height 17
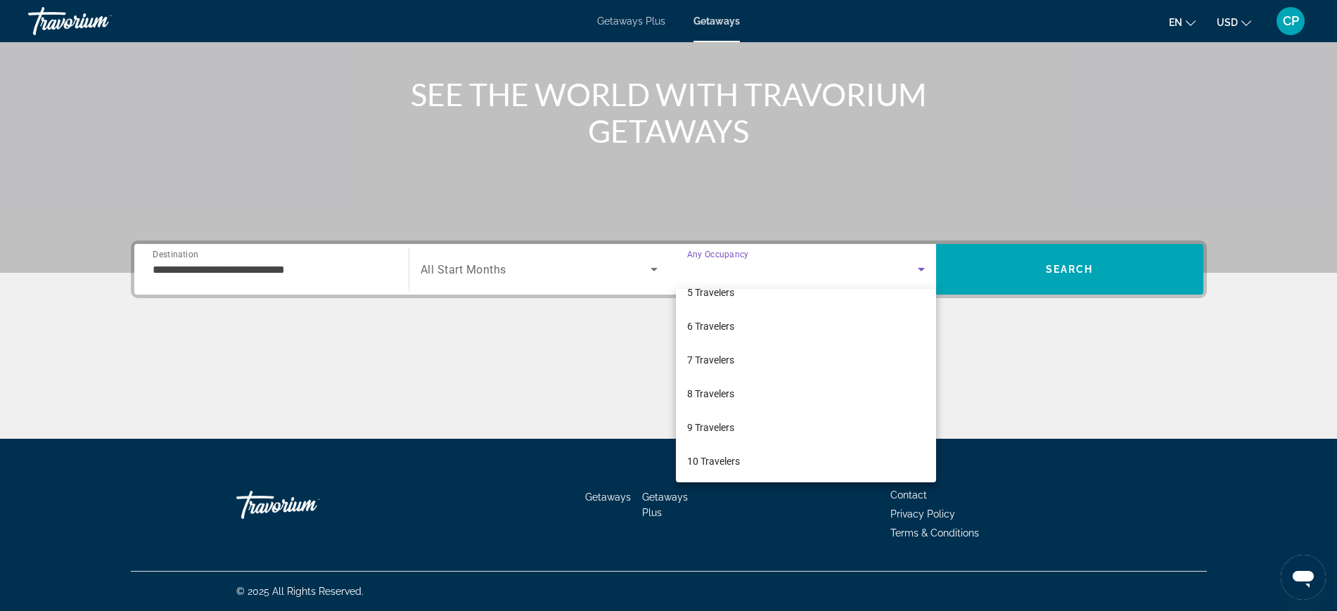
scroll to position [155, 0]
click at [702, 317] on span "6 Travelers" at bounding box center [710, 324] width 47 height 17
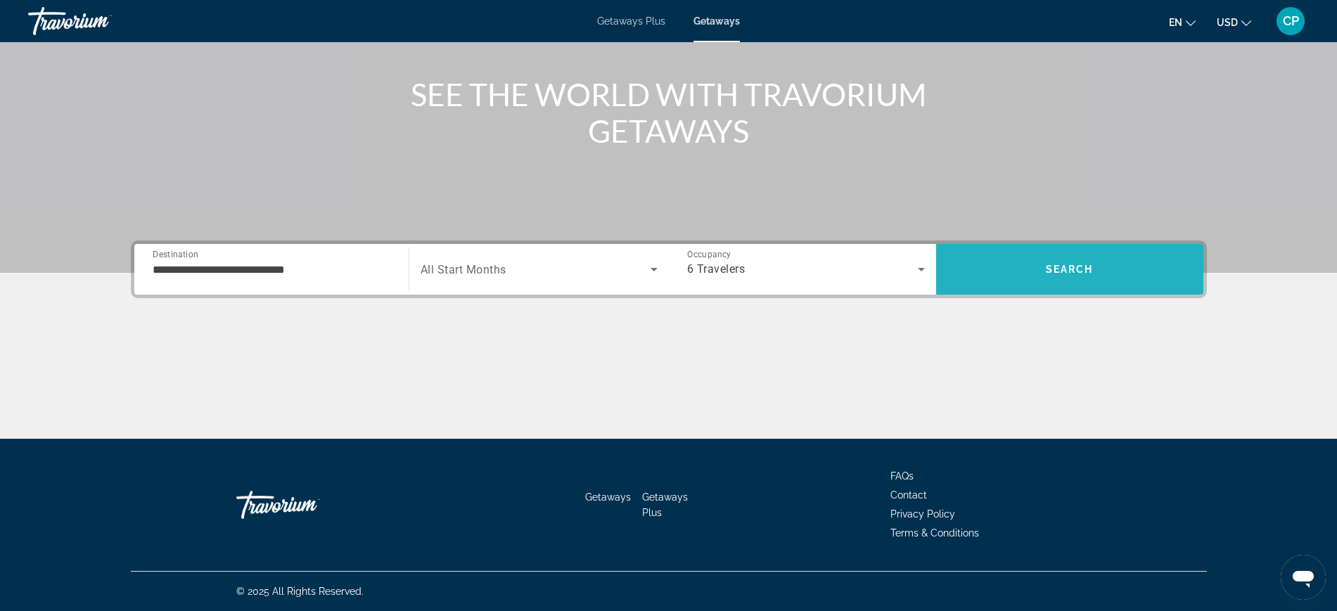
click at [1067, 257] on span "Search" at bounding box center [1069, 269] width 267 height 34
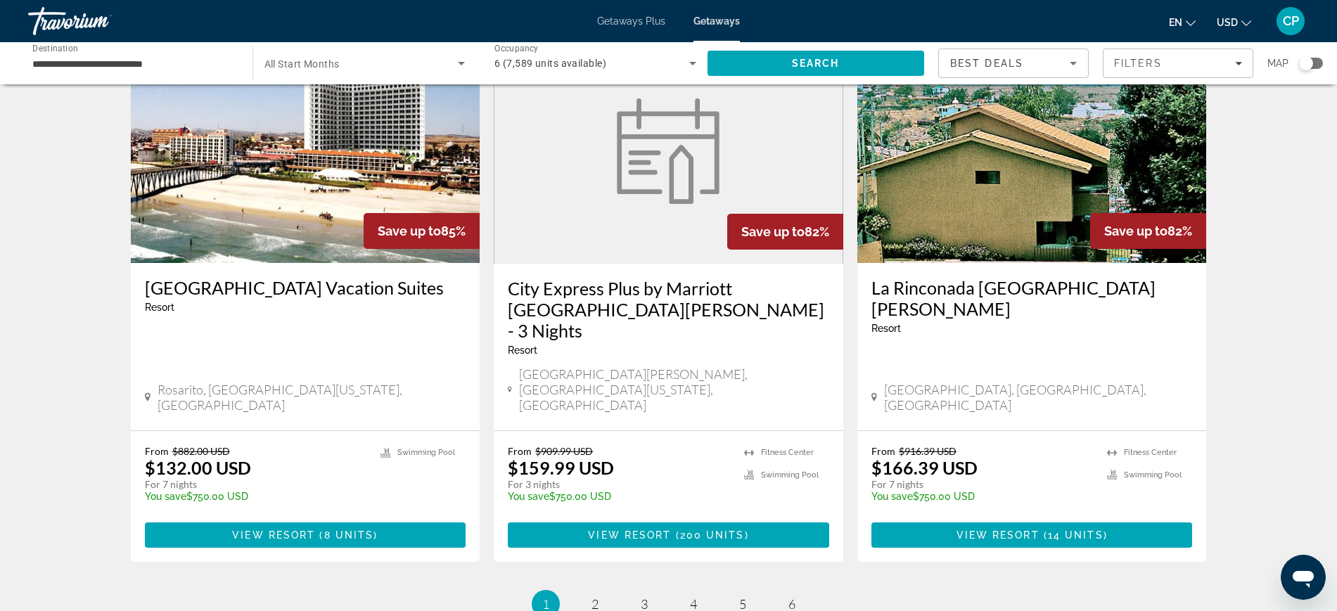
scroll to position [1619, 0]
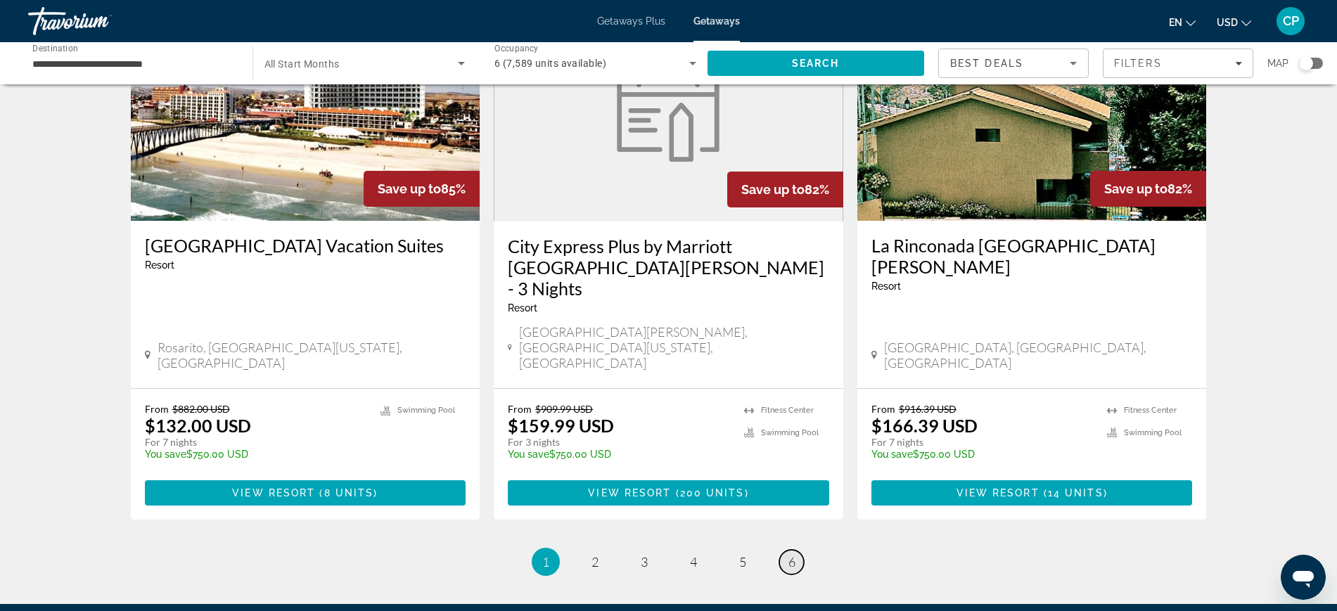
click at [785, 550] on link "page 6" at bounding box center [791, 562] width 25 height 25
